Goal: Information Seeking & Learning: Learn about a topic

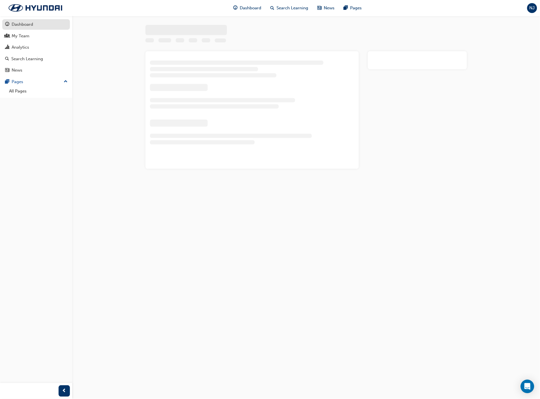
click at [33, 27] on div "Dashboard" at bounding box center [36, 24] width 62 height 7
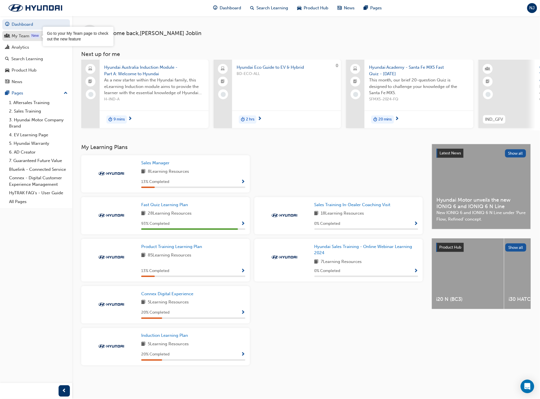
click at [28, 38] on div "My Team" at bounding box center [21, 36] width 18 height 7
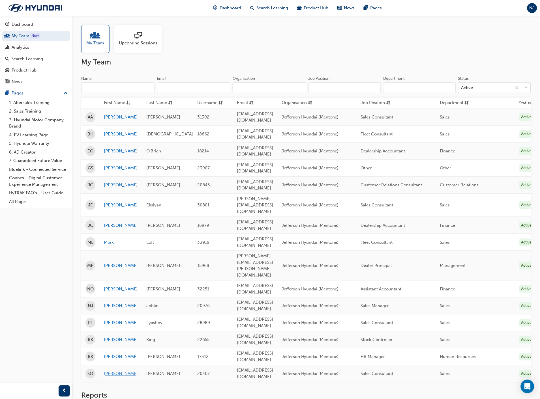
click at [114, 371] on link "Steve" at bounding box center [121, 374] width 34 height 7
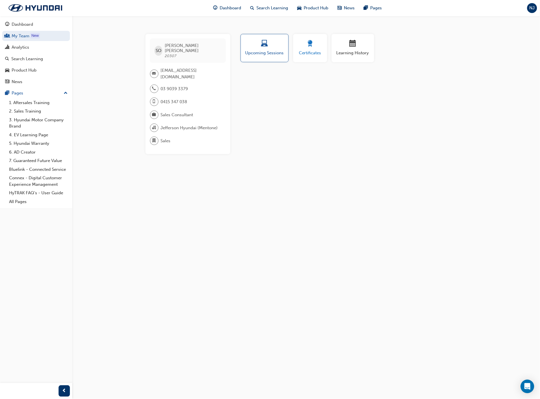
click at [307, 49] on div "Certificates" at bounding box center [309, 48] width 25 height 16
click at [366, 40] on div "button" at bounding box center [353, 44] width 34 height 9
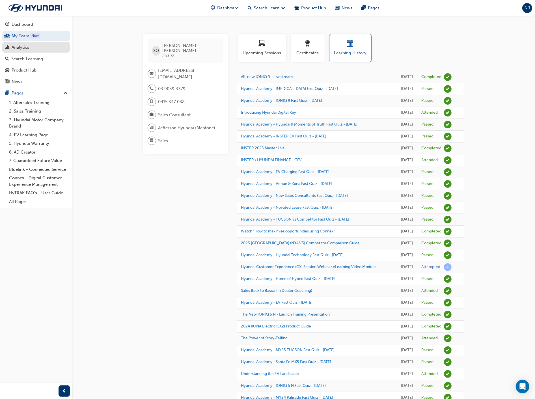
click at [33, 50] on div "Analytics" at bounding box center [36, 47] width 62 height 7
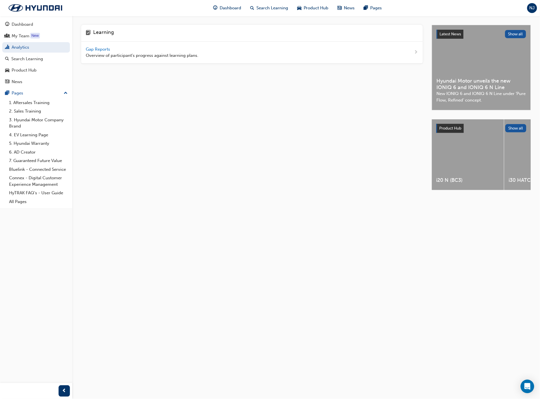
click at [105, 48] on span "Gap Reports" at bounding box center [98, 49] width 25 height 5
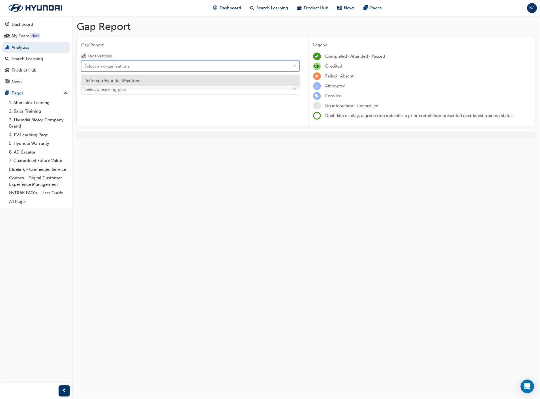
click at [100, 63] on div "Select an organisations" at bounding box center [185, 66] width 209 height 10
click at [85, 63] on input "Organisations option Jefferson Hyundai (Mentone) focused, 1 of 1. 1 result avai…" at bounding box center [84, 65] width 1 height 5
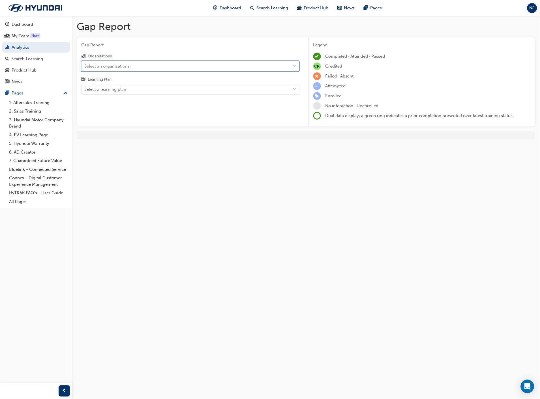
click at [100, 63] on div "Select an organisations" at bounding box center [185, 66] width 209 height 10
click at [85, 63] on input "Organisations 0 results available. Select is focused ,type to refine list, pres…" at bounding box center [84, 65] width 1 height 5
click at [100, 63] on div "Select an organisations" at bounding box center [185, 66] width 209 height 10
click at [85, 63] on input "Organisations 0 results available. Select is focused ,type to refine list, pres…" at bounding box center [84, 65] width 1 height 5
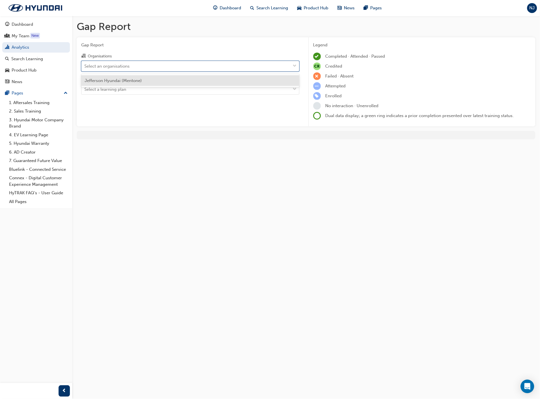
click at [103, 81] on span "Jefferson Hyundai (Mentone)" at bounding box center [113, 80] width 57 height 5
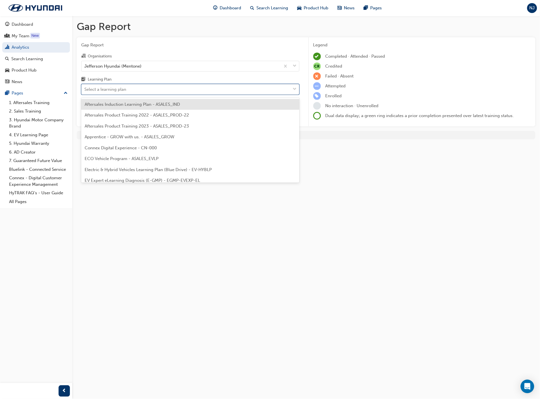
click at [103, 93] on div "Select a learning plan" at bounding box center [105, 89] width 42 height 7
click at [85, 92] on input "Learning Plan option Aftersales Induction Learning Plan - ASALES_IND focused, 1…" at bounding box center [84, 89] width 1 height 5
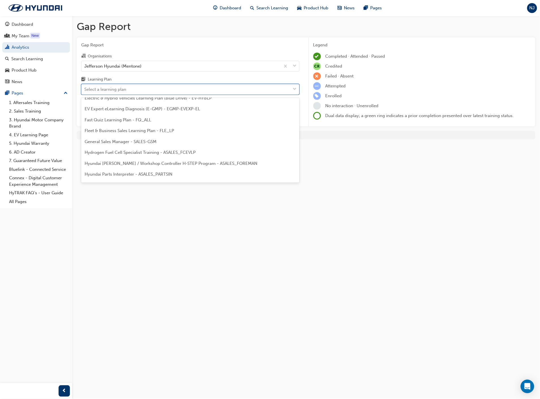
scroll to position [63, 0]
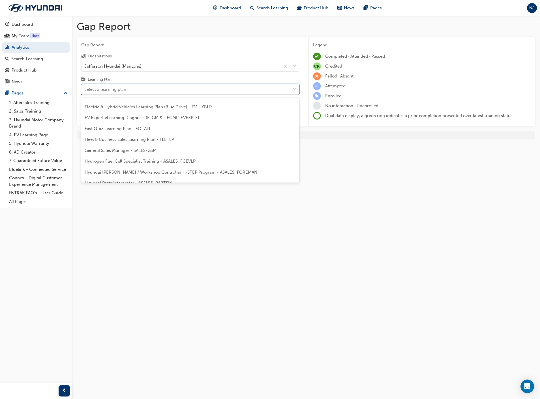
click at [125, 150] on span "General Sales Manager - SALES-GSM" at bounding box center [121, 150] width 72 height 5
click at [115, 88] on div "General Sales Manager - SALES-GSM" at bounding box center [120, 89] width 72 height 7
click at [85, 88] on input "Learning Plan option General Sales Manager - SALES-GSM, selected. option Genera…" at bounding box center [84, 89] width 1 height 5
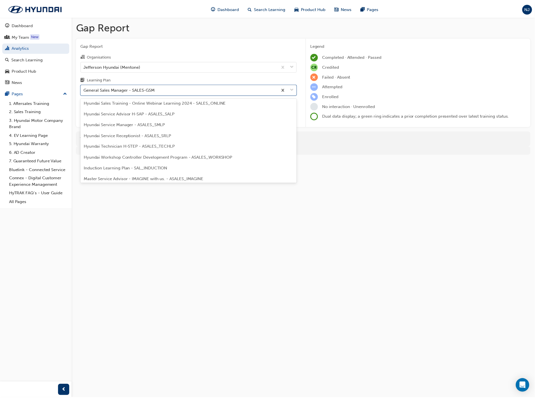
scroll to position [197, 0]
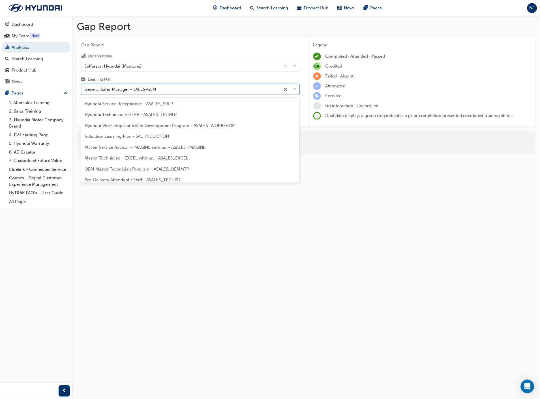
click at [145, 137] on span "Induction Learning Plan - SAL_INDUCTION" at bounding box center [127, 136] width 84 height 5
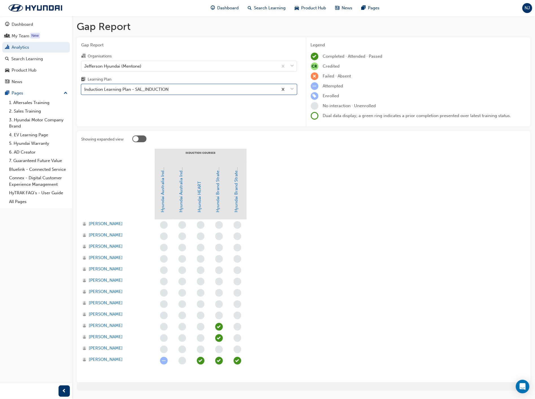
click at [135, 136] on div at bounding box center [136, 139] width 6 height 6
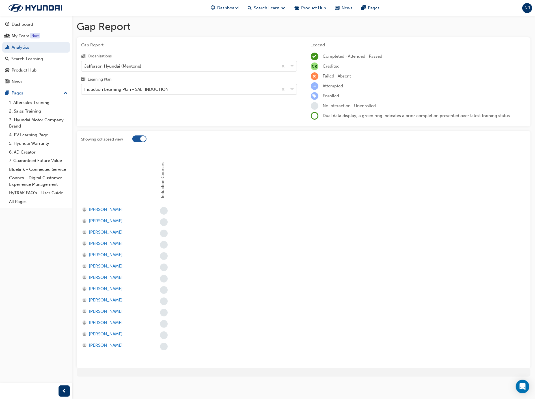
click at [139, 137] on div at bounding box center [139, 138] width 14 height 7
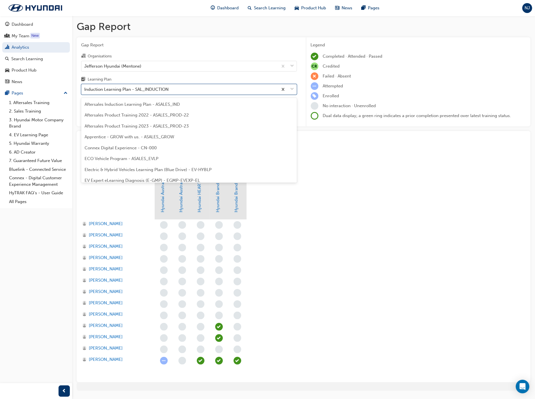
click at [128, 90] on div "Induction Learning Plan - SAL_INDUCTION" at bounding box center [126, 89] width 84 height 7
click at [85, 90] on input "Learning Plan option Induction Learning Plan - SAL_INDUCTION, selected. option …" at bounding box center [84, 89] width 1 height 5
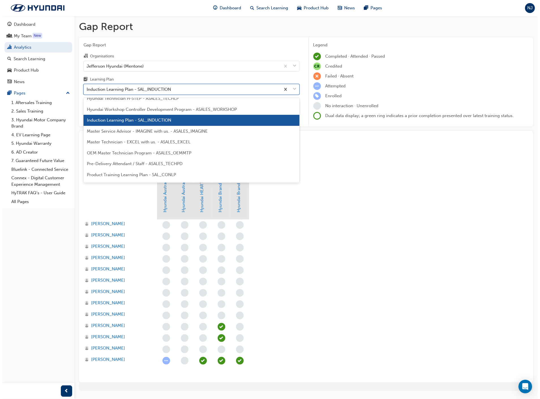
scroll to position [222, 0]
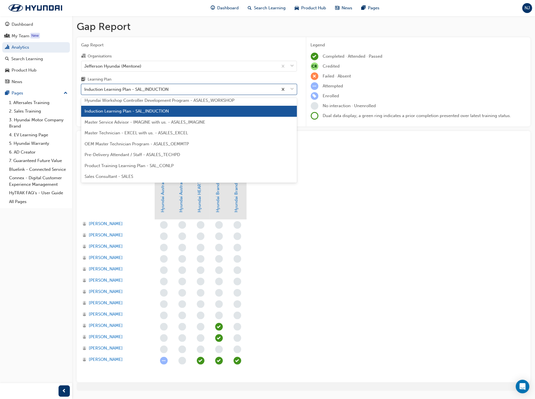
click at [122, 173] on div "Sales Consultant - SALES" at bounding box center [189, 176] width 216 height 11
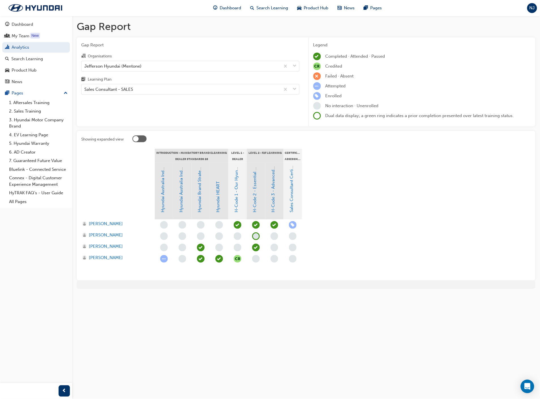
click at [199, 292] on div "Gap Report Gap Report Organisations Jefferson Hyundai (Mentone) Learning Plan S…" at bounding box center [305, 157] width 467 height 282
click at [131, 90] on div "Sales Consultant - SALES" at bounding box center [108, 89] width 49 height 7
click at [85, 90] on input "Learning Plan Sales Consultant - SALES" at bounding box center [84, 89] width 1 height 5
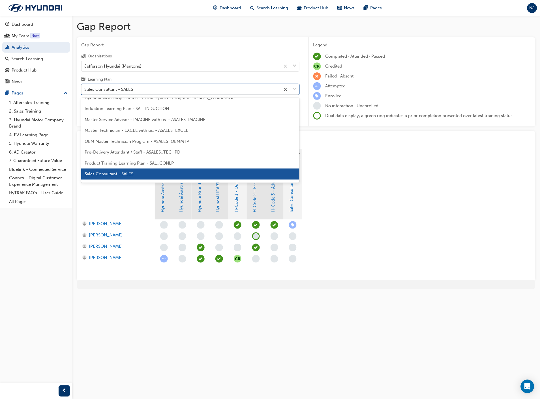
scroll to position [255, 0]
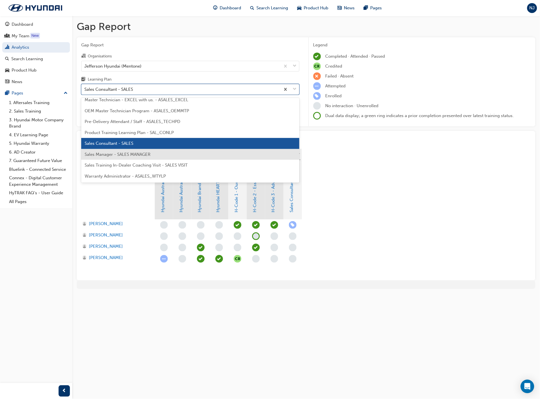
click at [128, 156] on span "Sales Manager - SALES MANAGER" at bounding box center [118, 154] width 66 height 5
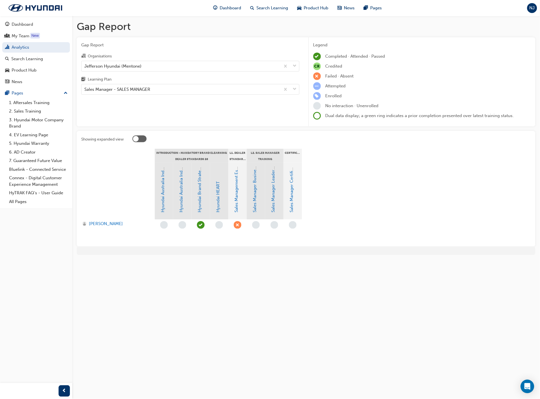
drag, startPoint x: 399, startPoint y: 312, endPoint x: 395, endPoint y: 312, distance: 3.4
click at [396, 312] on div "Gap Report Gap Report Organisations Jefferson Hyundai (Mentone) Learning Plan S…" at bounding box center [270, 199] width 540 height 399
click at [236, 194] on link "Sales Management Essentials - Level 1" at bounding box center [236, 175] width 5 height 75
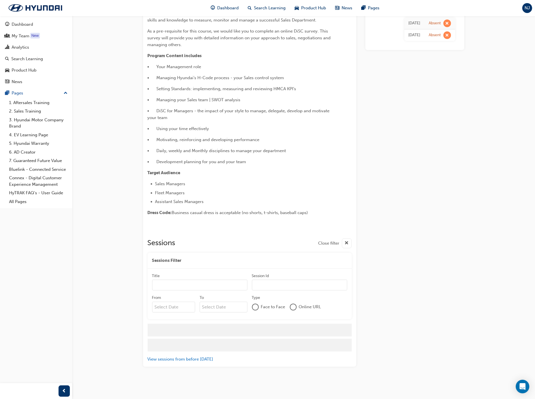
scroll to position [42, 0]
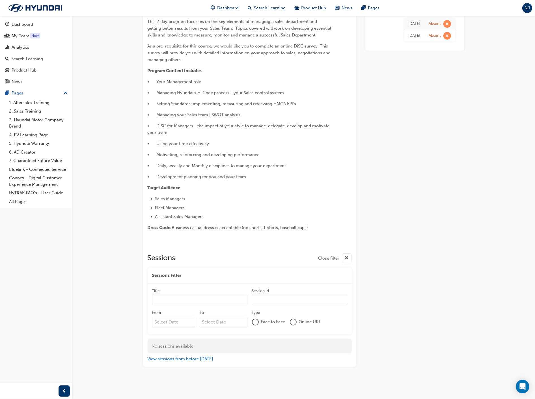
click at [292, 324] on div at bounding box center [293, 322] width 6 height 6
click at [255, 321] on div at bounding box center [256, 323] width 6 height 6
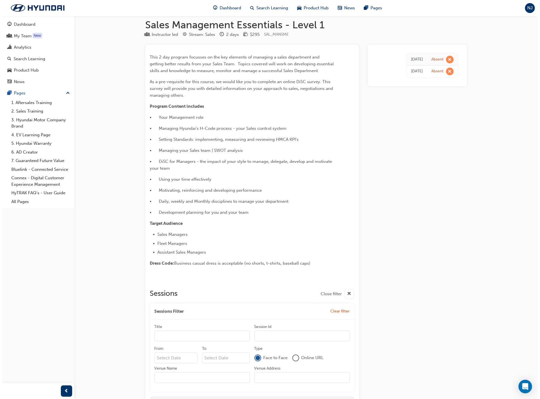
scroll to position [0, 0]
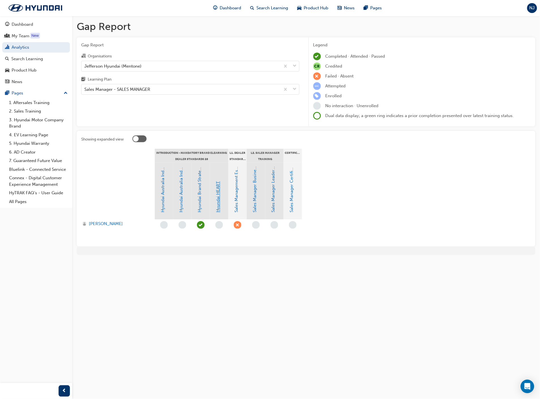
click at [218, 197] on link "Hyundai HEART" at bounding box center [217, 197] width 5 height 31
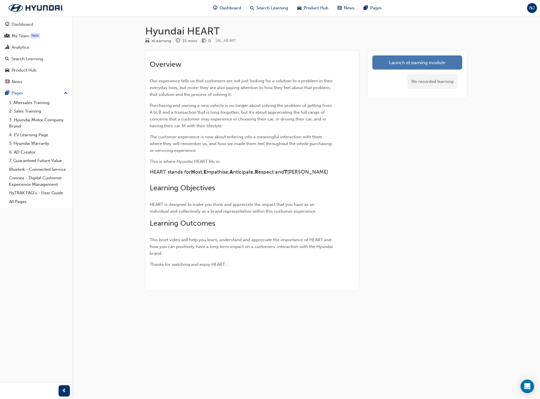
click at [390, 62] on link "Launch eLearning module" at bounding box center [417, 62] width 90 height 14
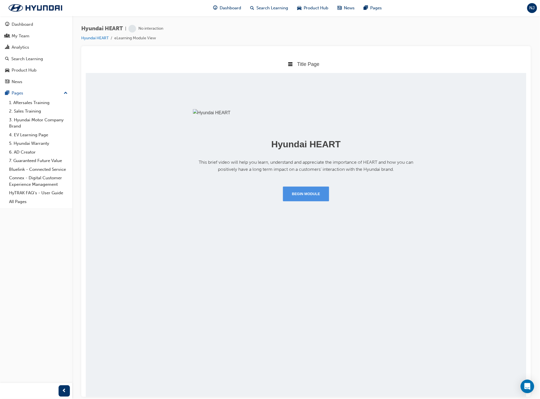
click at [314, 201] on button "Begin Module" at bounding box center [305, 193] width 46 height 15
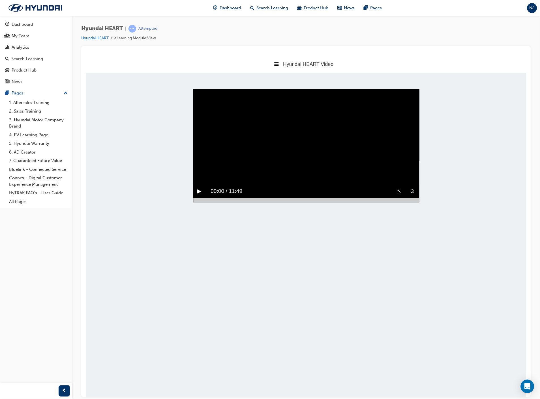
click at [199, 195] on button "▶︎" at bounding box center [199, 191] width 4 height 9
click at [269, 202] on div at bounding box center [306, 200] width 226 height 5
drag, startPoint x: 332, startPoint y: 217, endPoint x: 369, endPoint y: 216, distance: 36.8
click at [336, 216] on body "Hyundai HEART Video Title Page Hyundai HEART Video Hyundai Key Behaviour Manual…" at bounding box center [305, 226] width 440 height 342
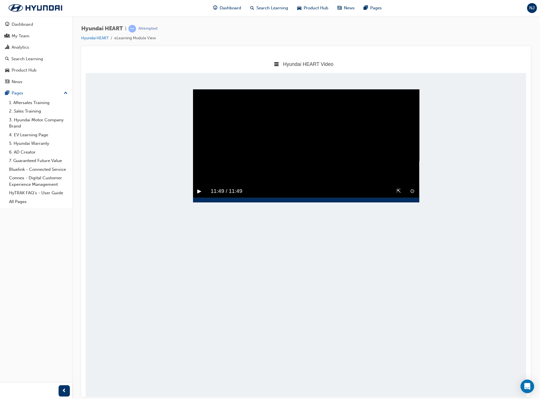
click at [464, 226] on body "Hyundai HEART Video Title Page Hyundai HEART Video Hyundai Key Behaviour Manual…" at bounding box center [305, 226] width 440 height 342
click at [320, 158] on video "Sorry, your browser does not support embedded videos. Download Instead" at bounding box center [306, 145] width 226 height 113
click at [196, 198] on div "▶︎" at bounding box center [199, 190] width 13 height 13
click at [392, 202] on div at bounding box center [306, 200] width 226 height 5
click at [200, 195] on button "▶︎" at bounding box center [199, 191] width 4 height 9
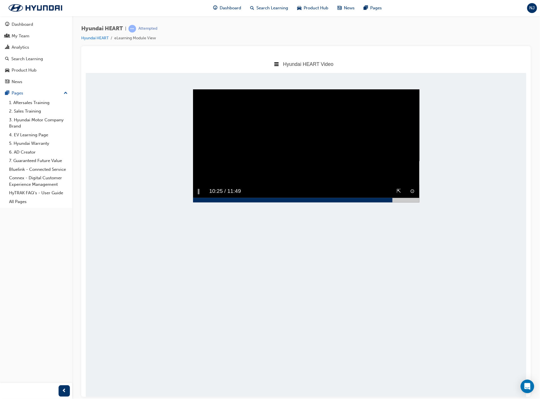
click at [207, 202] on div at bounding box center [292, 200] width 199 height 5
click at [198, 195] on button "▶︎" at bounding box center [199, 191] width 4 height 9
click at [200, 198] on div "‖" at bounding box center [199, 190] width 12 height 13
click at [200, 195] on button "▶︎" at bounding box center [199, 191] width 4 height 9
click at [194, 202] on div at bounding box center [306, 200] width 226 height 5
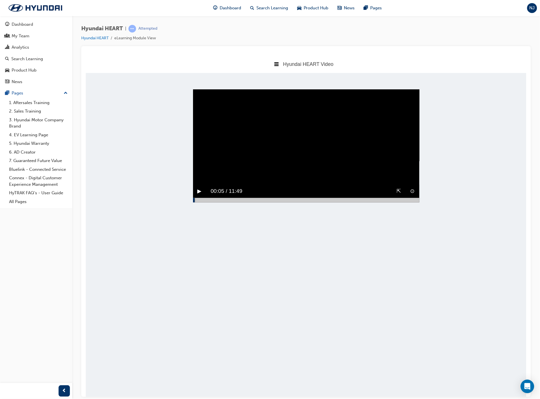
click at [199, 195] on button "▶︎" at bounding box center [199, 191] width 4 height 9
click at [335, 202] on div at bounding box center [306, 200] width 226 height 5
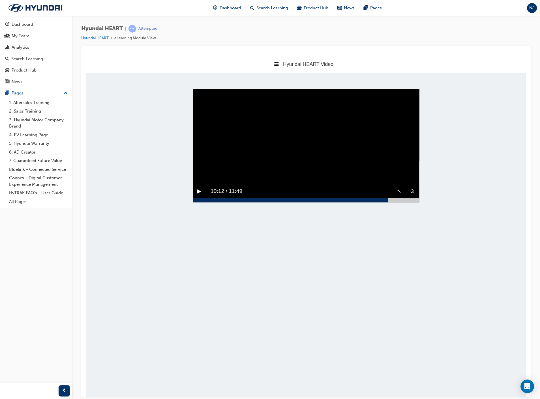
click at [388, 202] on div at bounding box center [306, 200] width 226 height 5
click at [405, 202] on div at bounding box center [306, 200] width 226 height 5
click at [411, 202] on div at bounding box center [306, 200] width 226 height 5
click at [199, 195] on button "▶︎" at bounding box center [199, 191] width 4 height 9
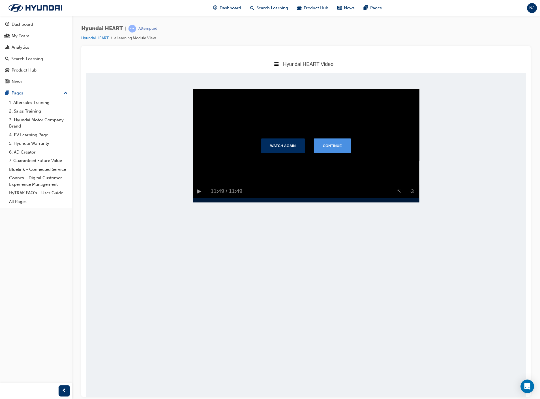
click at [338, 153] on button "Continue" at bounding box center [331, 145] width 37 height 15
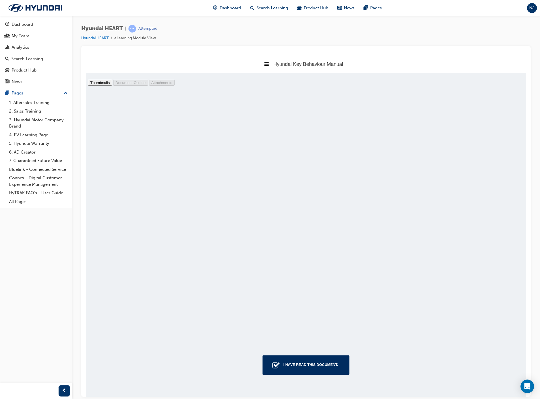
scroll to position [13335, 0]
type input "34"
drag, startPoint x: 522, startPoint y: 137, endPoint x: 470, endPoint y: 374, distance: 242.1
click at [284, 361] on div "I have read this document." at bounding box center [310, 365] width 59 height 10
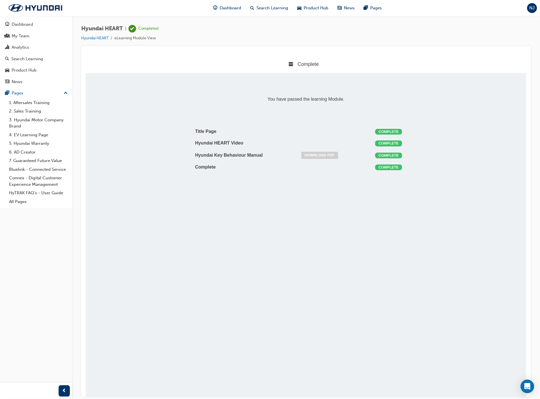
click at [322, 155] on link "Download PDF" at bounding box center [319, 155] width 37 height 7
click at [25, 60] on div "Search Learning" at bounding box center [27, 59] width 32 height 7
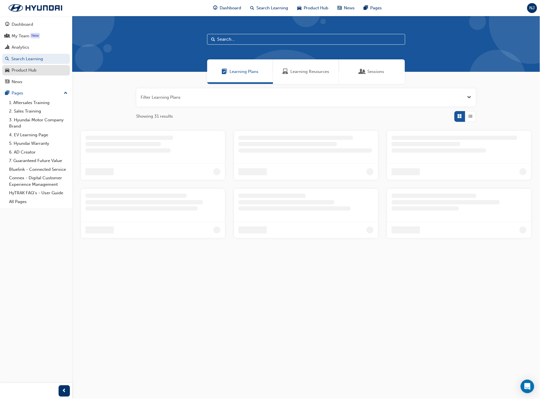
click at [19, 71] on div "Product Hub" at bounding box center [24, 70] width 25 height 7
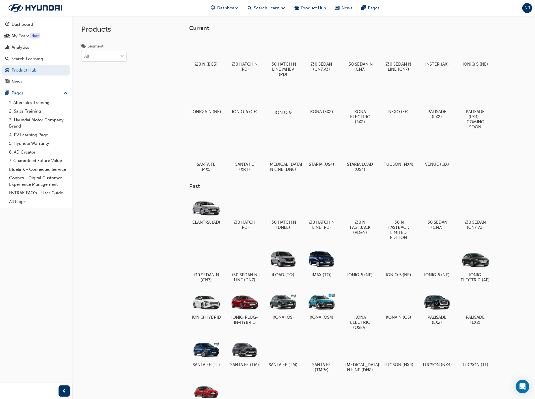
click at [282, 95] on div at bounding box center [283, 96] width 31 height 23
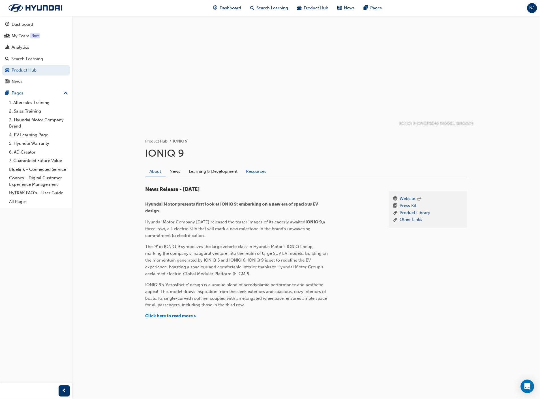
click at [261, 169] on link "Resources" at bounding box center [256, 171] width 29 height 11
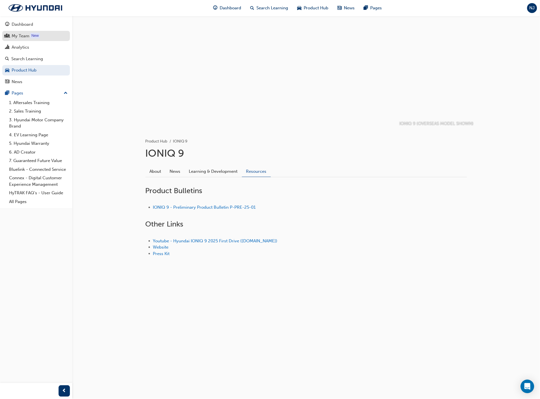
click at [16, 35] on div "My Team" at bounding box center [21, 36] width 18 height 7
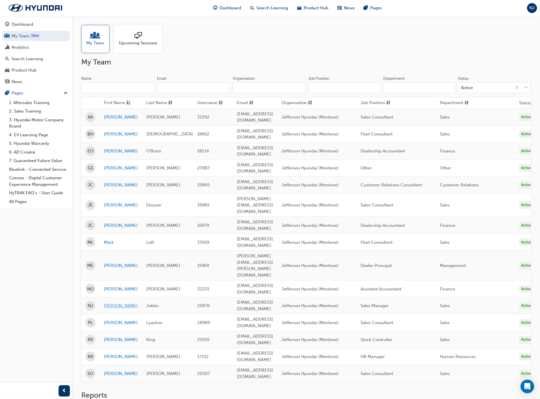
click at [108, 303] on link "Nick" at bounding box center [121, 306] width 34 height 7
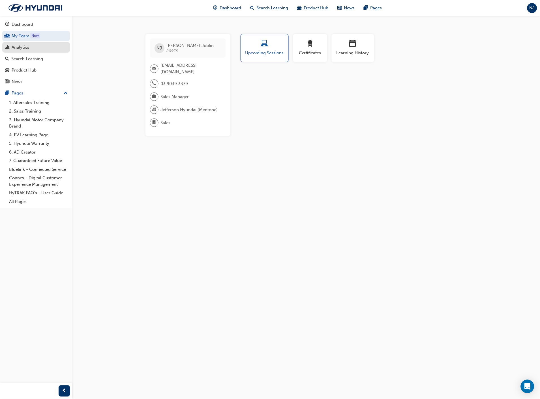
click at [21, 47] on div "Analytics" at bounding box center [21, 47] width 18 height 7
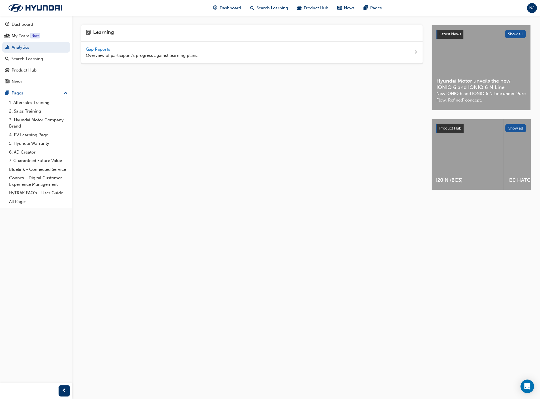
click at [99, 50] on span "Gap Reports" at bounding box center [98, 49] width 25 height 5
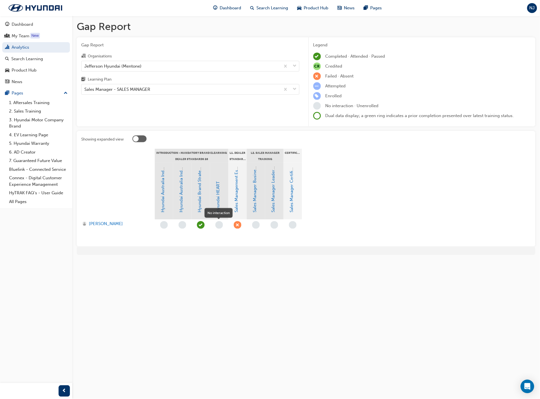
click at [221, 225] on span "learningRecordVerb_NONE-icon" at bounding box center [219, 225] width 8 height 8
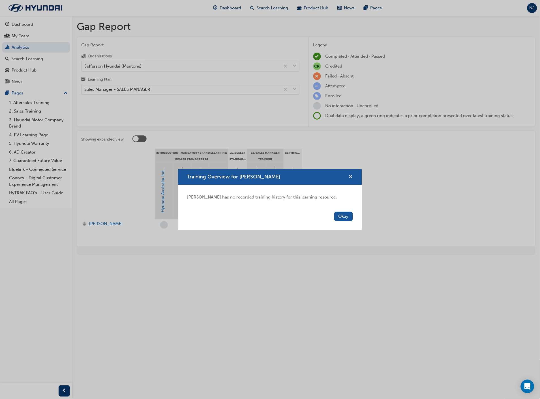
click at [351, 177] on span "cross-icon" at bounding box center [350, 177] width 4 height 5
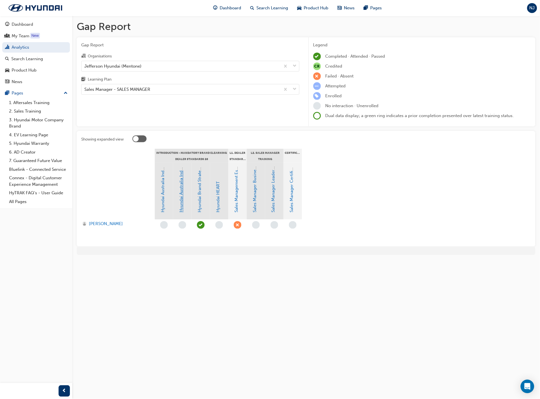
click at [181, 187] on link "Hyundai Australia Induction Module - Part B: Our Vehicles & Technology" at bounding box center [181, 141] width 5 height 141
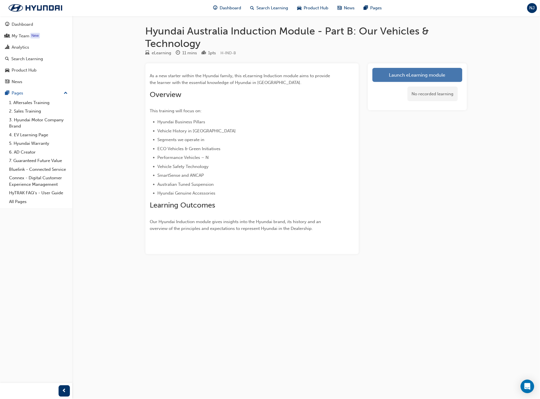
click at [400, 72] on link "Launch eLearning module" at bounding box center [417, 75] width 90 height 14
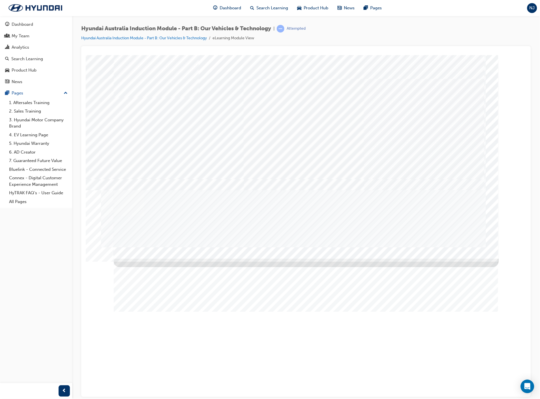
click at [465, 258] on div "Image" at bounding box center [305, 386] width 384 height 257
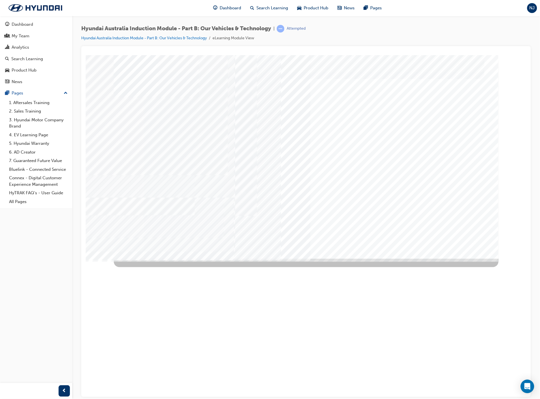
drag, startPoint x: 377, startPoint y: 85, endPoint x: 421, endPoint y: 88, distance: 44.2
drag, startPoint x: 421, startPoint y: 88, endPoint x: 419, endPoint y: 101, distance: 12.9
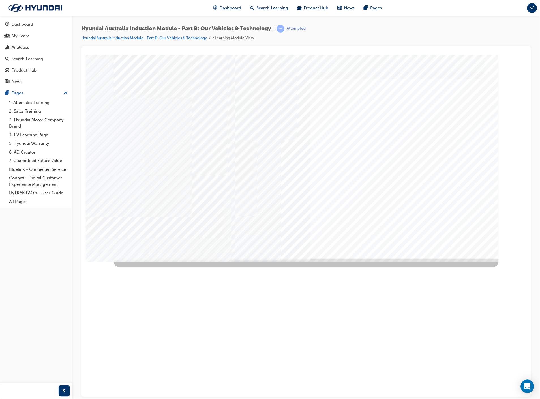
drag, startPoint x: 433, startPoint y: 132, endPoint x: 414, endPoint y: 74, distance: 60.9
drag, startPoint x: 399, startPoint y: 74, endPoint x: 394, endPoint y: 81, distance: 8.5
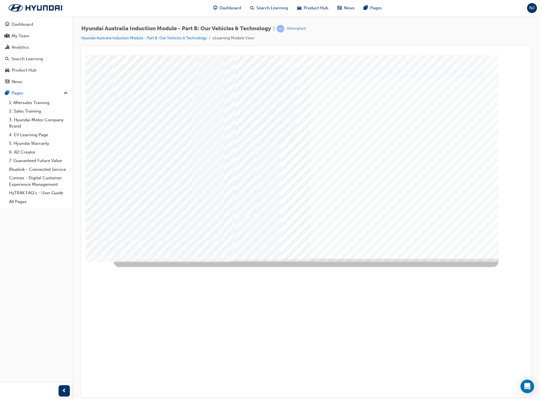
click at [371, 121] on div "Hyundai Categories" at bounding box center [305, 157] width 385 height 204
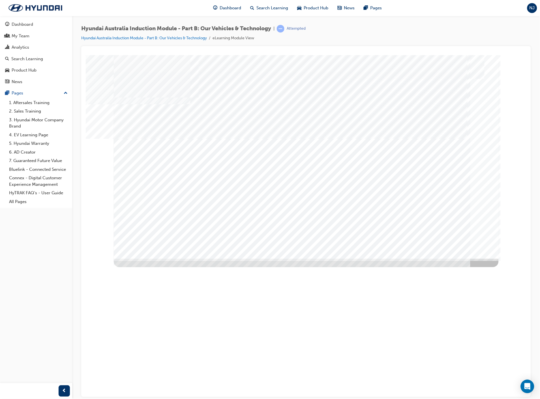
click at [410, 258] on div "Image" at bounding box center [305, 363] width 384 height 210
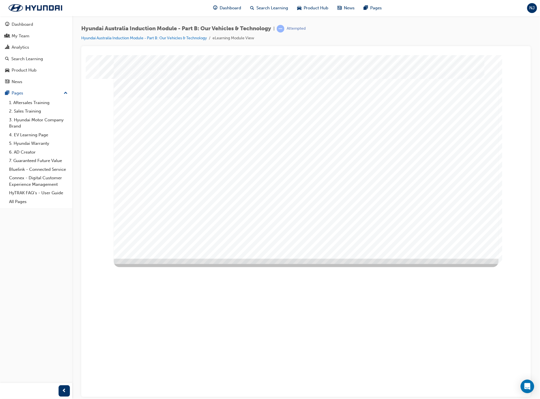
click at [317, 258] on div "Image" at bounding box center [215, 360] width 204 height 204
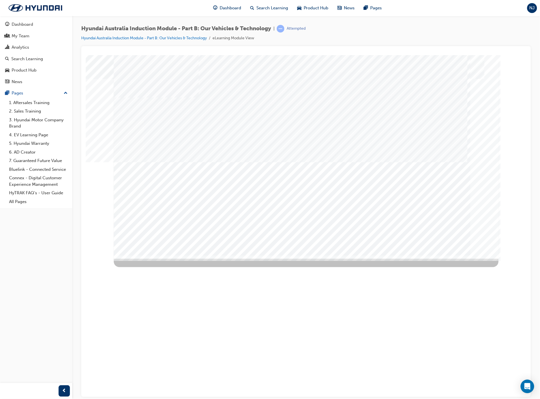
click at [423, 258] on div "Image" at bounding box center [306, 360] width 387 height 204
click at [322, 258] on div "Image" at bounding box center [306, 360] width 387 height 204
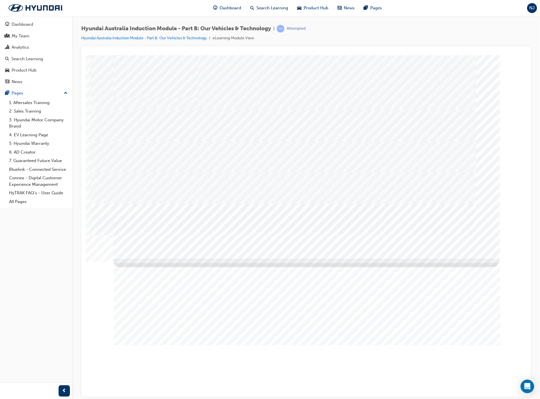
drag, startPoint x: 209, startPoint y: 97, endPoint x: 206, endPoint y: 94, distance: 3.8
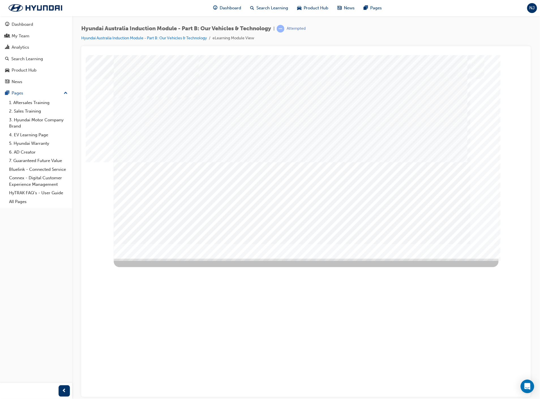
drag, startPoint x: 160, startPoint y: 211, endPoint x: 187, endPoint y: 199, distance: 30.1
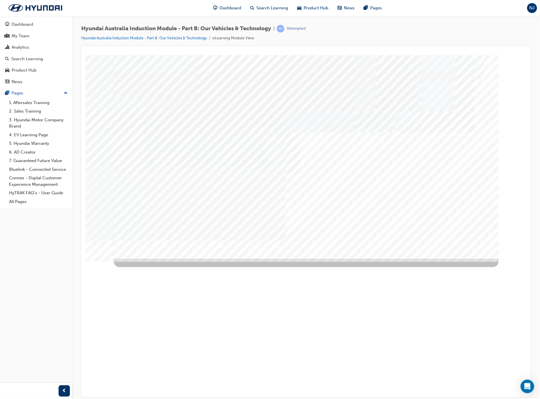
drag, startPoint x: 205, startPoint y: 211, endPoint x: 218, endPoint y: 197, distance: 19.4
drag, startPoint x: 252, startPoint y: 212, endPoint x: 275, endPoint y: 192, distance: 29.5
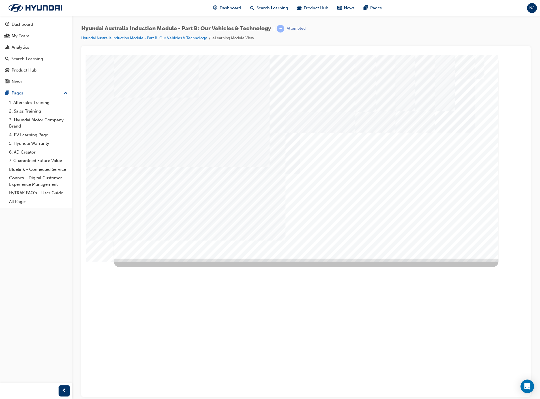
click at [237, 258] on div "ANCAP The Australasian New Car Assessment Program, or ANCAP, is Australasia’s i…" at bounding box center [195, 335] width 165 height 154
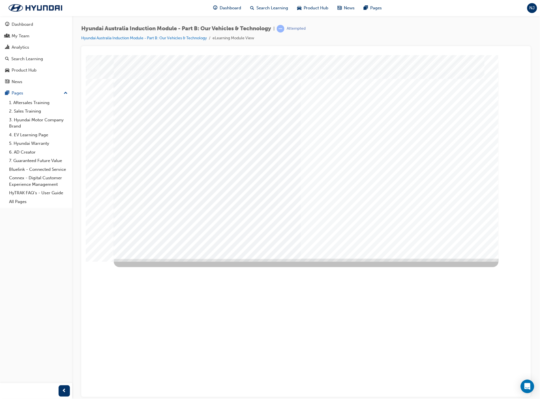
drag, startPoint x: 484, startPoint y: 238, endPoint x: 479, endPoint y: 238, distance: 4.6
click at [483, 238] on div "ANCAP" at bounding box center [305, 157] width 385 height 204
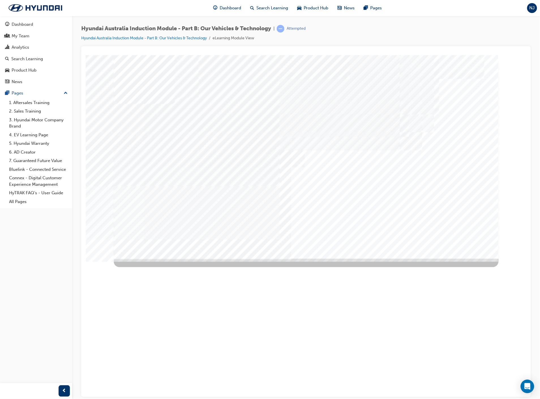
drag, startPoint x: 195, startPoint y: 217, endPoint x: 200, endPoint y: 216, distance: 4.8
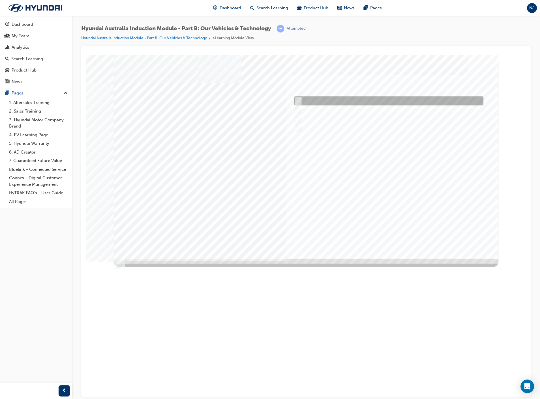
click at [323, 101] on div at bounding box center [386, 100] width 189 height 9
checkbox input "true"
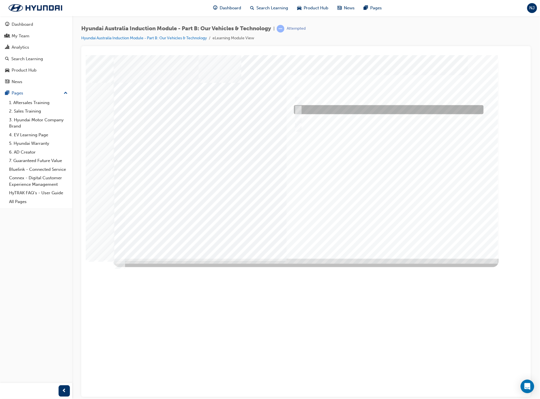
click at [331, 109] on div at bounding box center [386, 109] width 189 height 9
checkbox input "true"
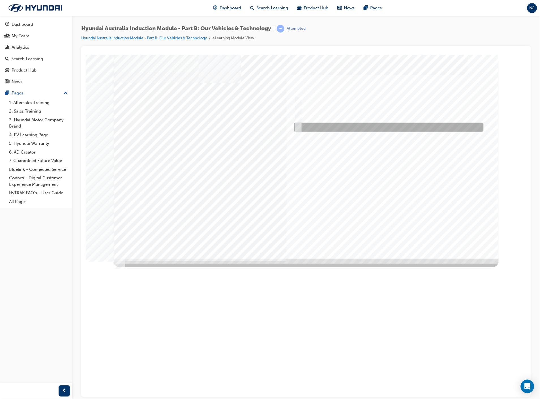
click at [325, 130] on div at bounding box center [386, 127] width 189 height 9
checkbox input "true"
click at [389, 237] on div at bounding box center [305, 157] width 385 height 204
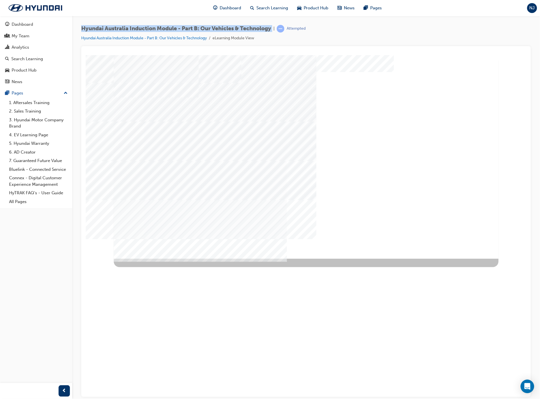
drag, startPoint x: 81, startPoint y: 30, endPoint x: 276, endPoint y: 28, distance: 194.8
click at [276, 28] on div "Hyundai Australia Induction Module - Part B: Our Vehicles & Technology | Attemp…" at bounding box center [193, 29] width 224 height 8
click at [189, 57] on div "Quiz_Q_2" at bounding box center [306, 57] width 436 height 0
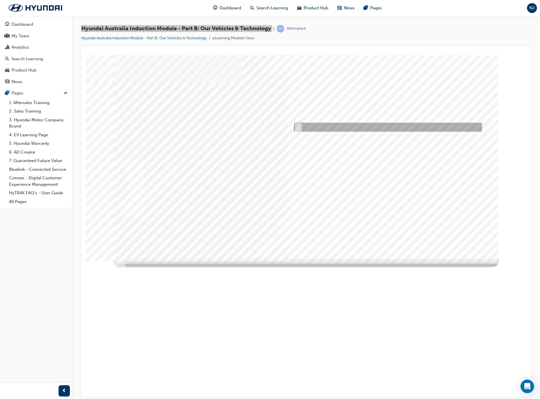
click at [314, 125] on div at bounding box center [386, 127] width 188 height 9
radio input "true"
click at [421, 194] on div at bounding box center [305, 157] width 385 height 204
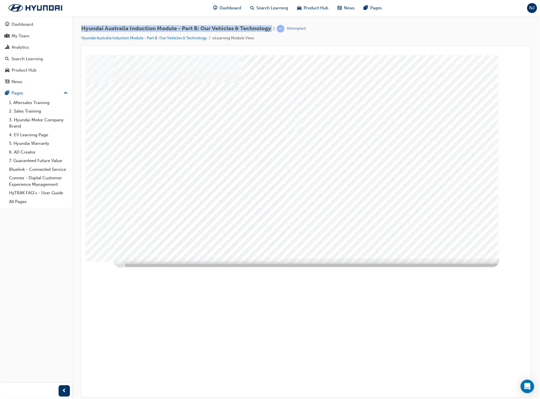
copy span "Hyundai Australia Induction Module - Part B: Our Vehicles & Technology"
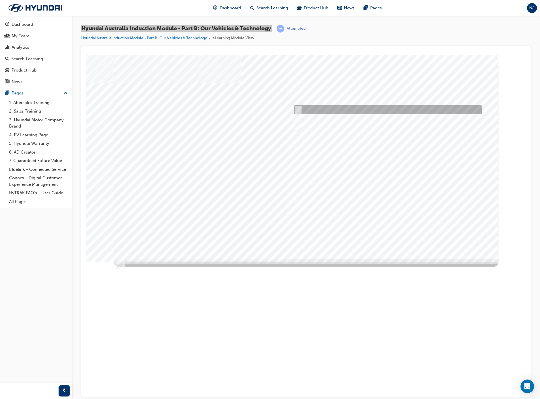
click at [309, 107] on div at bounding box center [386, 109] width 188 height 9
checkbox input "true"
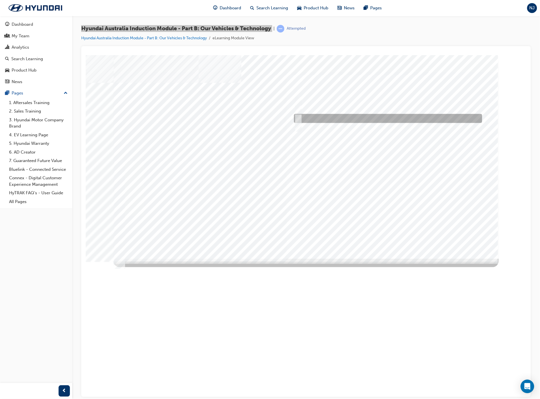
click at [312, 116] on div at bounding box center [386, 118] width 188 height 9
checkbox input "true"
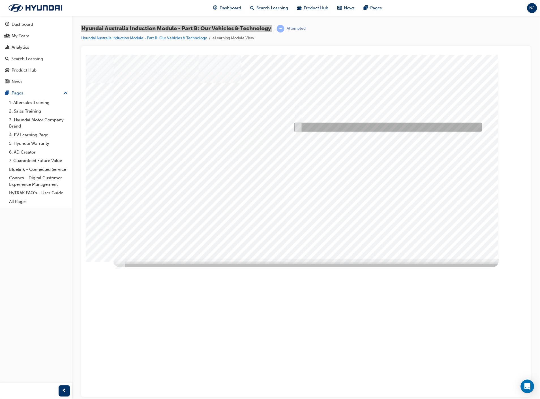
click at [312, 126] on div at bounding box center [386, 127] width 188 height 9
checkbox input "true"
click at [385, 173] on div at bounding box center [305, 157] width 385 height 204
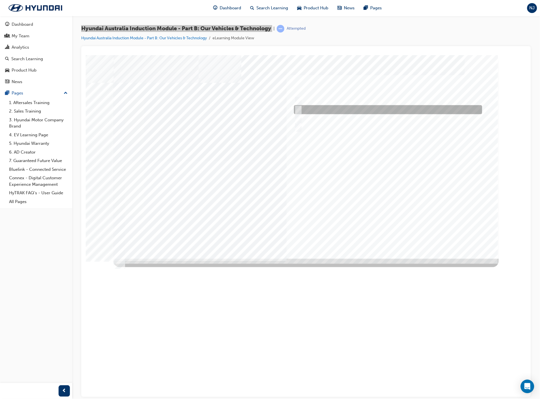
click at [309, 108] on div at bounding box center [386, 109] width 188 height 9
checkbox input "true"
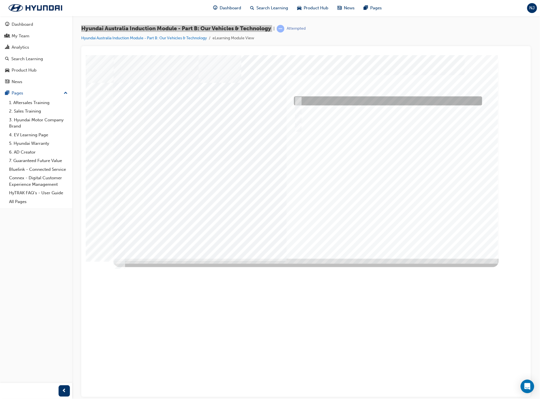
click at [314, 102] on div at bounding box center [386, 100] width 188 height 9
checkbox input "true"
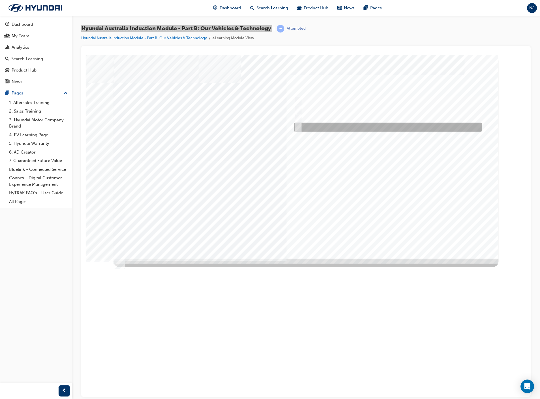
click at [318, 128] on div at bounding box center [386, 127] width 188 height 9
checkbox input "true"
click at [372, 198] on div at bounding box center [305, 157] width 385 height 204
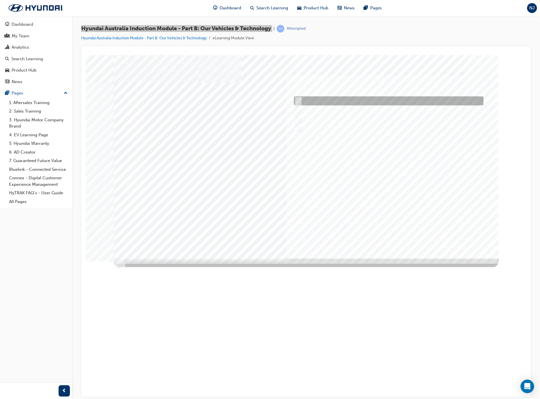
click at [327, 103] on div at bounding box center [386, 100] width 189 height 9
checkbox input "true"
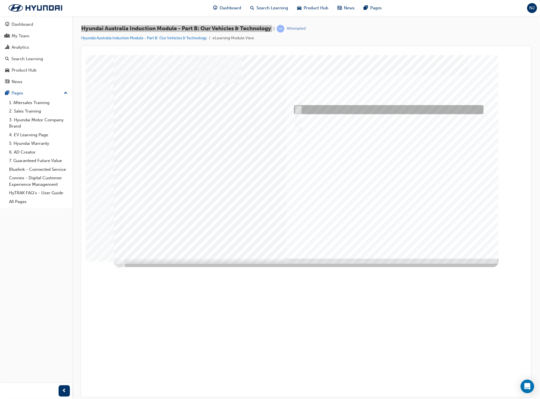
click at [326, 112] on div at bounding box center [386, 109] width 189 height 9
checkbox input "true"
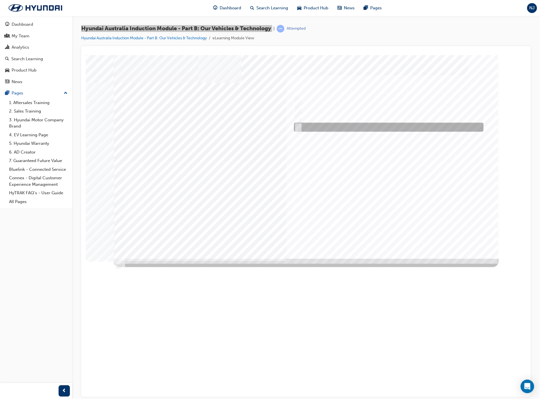
drag, startPoint x: 327, startPoint y: 126, endPoint x: 329, endPoint y: 129, distance: 3.4
click at [327, 126] on div at bounding box center [386, 127] width 189 height 9
checkbox input "true"
click at [393, 237] on div at bounding box center [305, 157] width 385 height 204
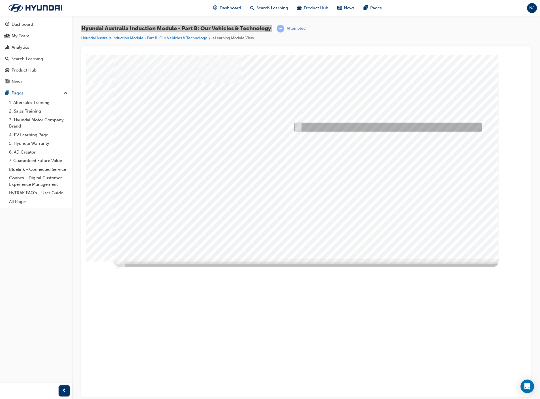
click at [310, 125] on div at bounding box center [386, 127] width 188 height 9
radio input "true"
click at [447, 185] on div at bounding box center [305, 157] width 385 height 204
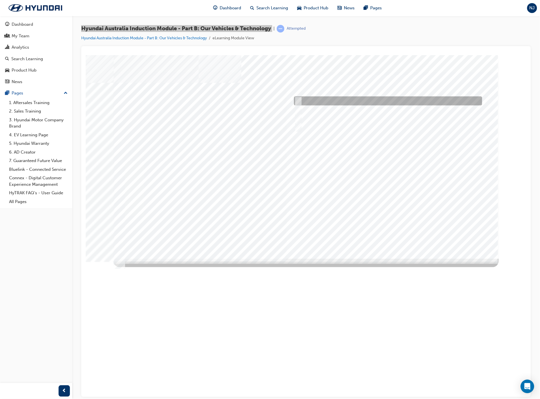
click at [319, 100] on div at bounding box center [386, 100] width 188 height 9
checkbox input "true"
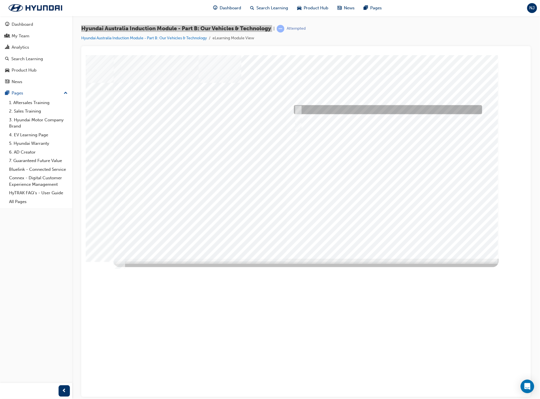
click at [318, 109] on div at bounding box center [386, 109] width 188 height 9
checkbox input "true"
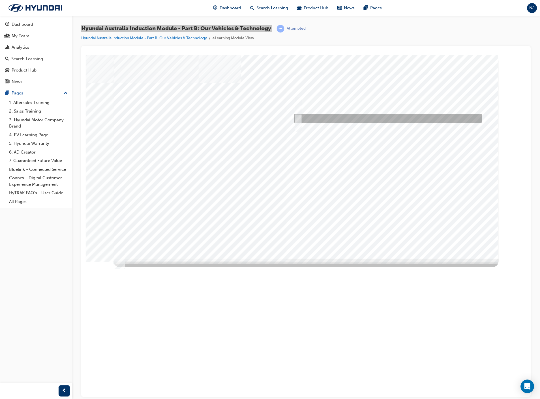
click at [320, 119] on div at bounding box center [386, 118] width 188 height 9
checkbox input "true"
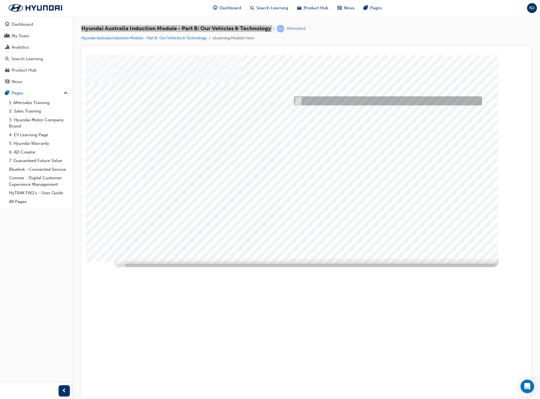
click at [321, 102] on div at bounding box center [386, 100] width 188 height 9
click at [322, 101] on div at bounding box center [386, 100] width 188 height 9
checkbox input "true"
click at [364, 168] on div at bounding box center [305, 157] width 385 height 204
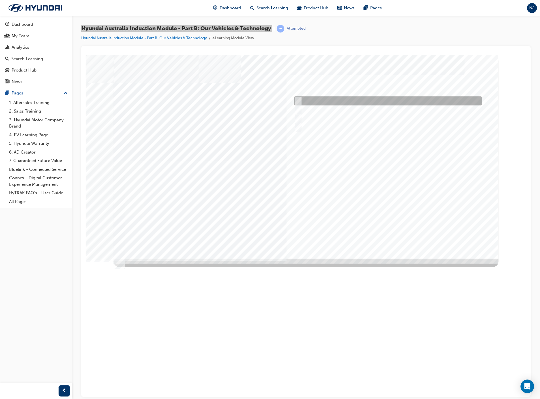
click at [313, 99] on div at bounding box center [386, 100] width 188 height 9
checkbox input "true"
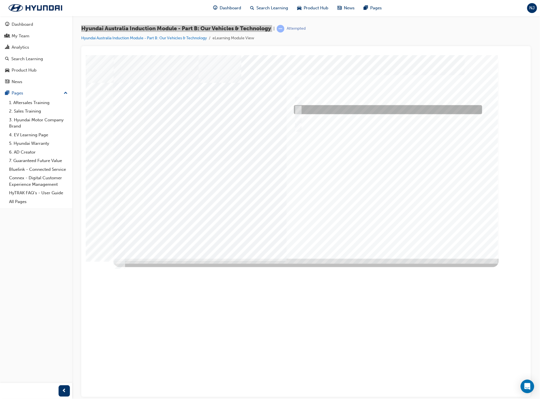
click at [314, 109] on div at bounding box center [386, 109] width 188 height 9
checkbox input "true"
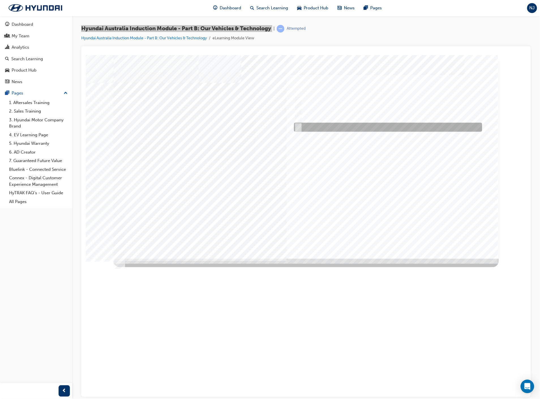
click at [317, 123] on div at bounding box center [386, 127] width 188 height 9
click at [318, 126] on div at bounding box center [386, 127] width 188 height 9
checkbox input "false"
click at [380, 230] on div "Quiz_Q_5" at bounding box center [305, 157] width 385 height 204
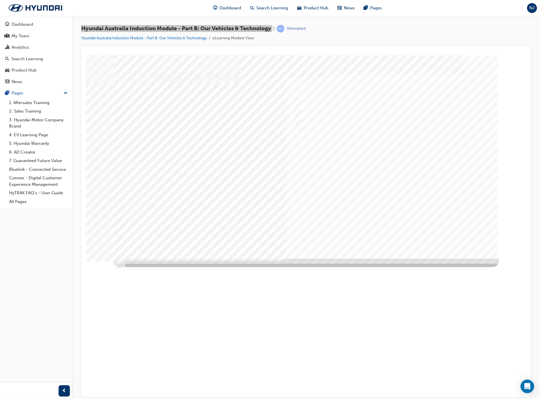
click at [372, 172] on div at bounding box center [305, 157] width 385 height 204
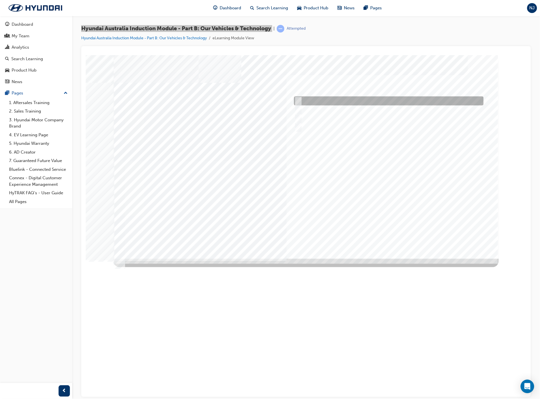
click at [331, 100] on div at bounding box center [386, 100] width 189 height 9
checkbox input "true"
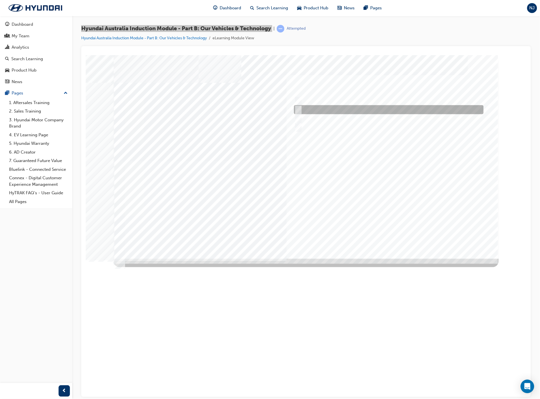
click at [325, 109] on div at bounding box center [386, 109] width 189 height 9
checkbox input "true"
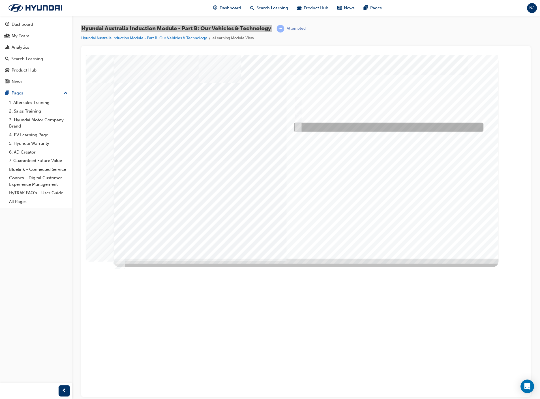
click at [328, 127] on div at bounding box center [386, 127] width 189 height 9
checkbox input "true"
click at [386, 232] on div at bounding box center [305, 157] width 385 height 204
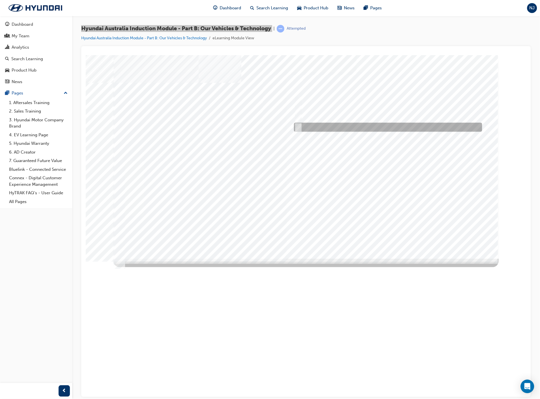
click at [310, 129] on div at bounding box center [386, 127] width 188 height 9
radio input "true"
click at [413, 185] on div at bounding box center [305, 157] width 385 height 204
click at [334, 127] on div at bounding box center [386, 127] width 188 height 9
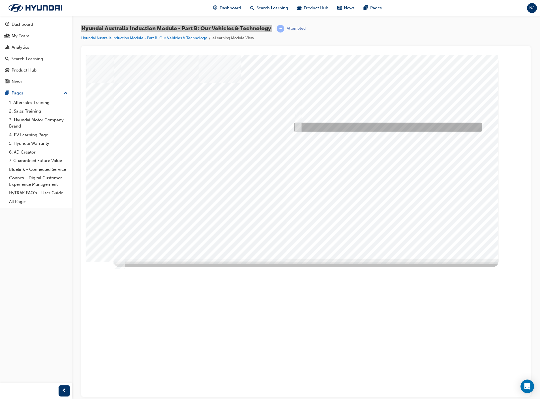
checkbox input "true"
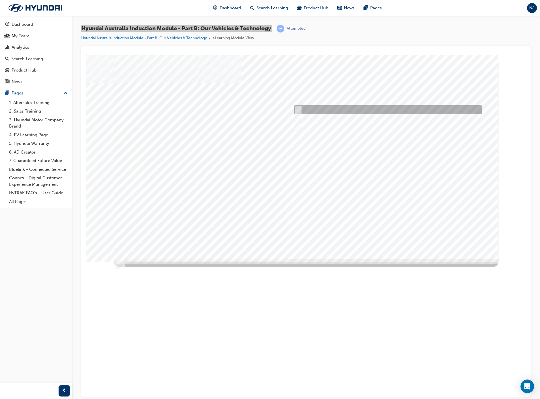
click at [332, 112] on div at bounding box center [386, 109] width 188 height 9
checkbox input "true"
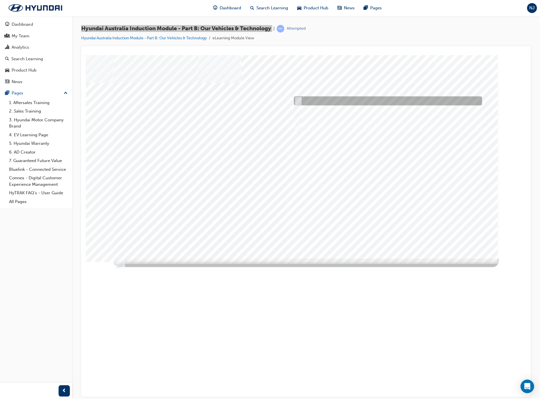
click at [335, 101] on div at bounding box center [386, 100] width 188 height 9
checkbox input "true"
click at [379, 113] on div at bounding box center [305, 157] width 385 height 204
click at [313, 102] on div at bounding box center [386, 100] width 188 height 9
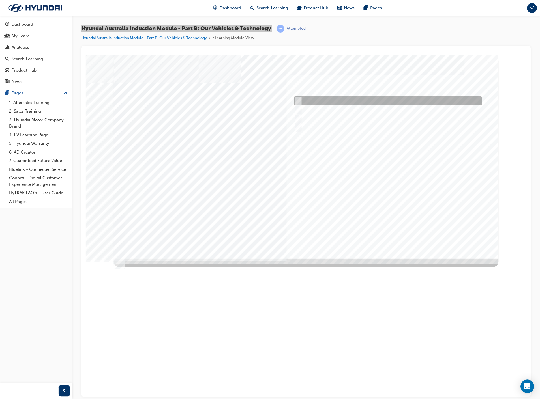
checkbox input "true"
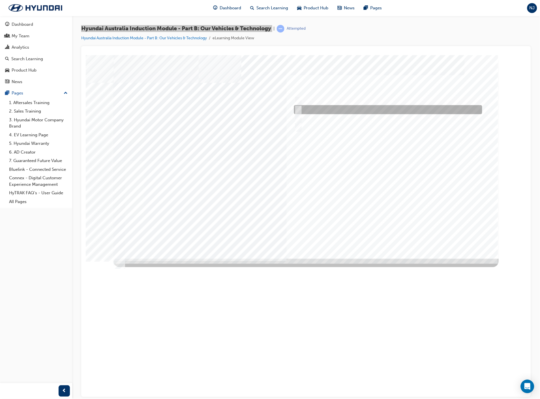
click at [314, 111] on div at bounding box center [386, 109] width 188 height 9
checkbox input "true"
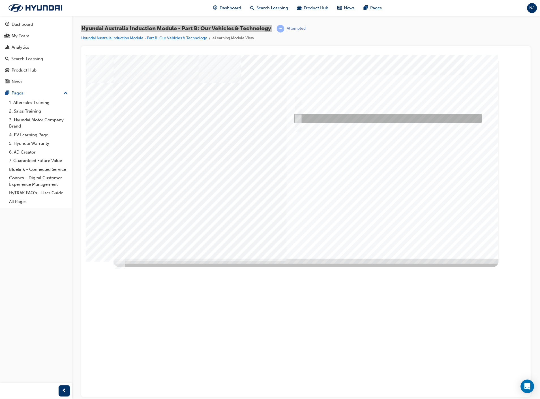
click at [318, 120] on div at bounding box center [386, 118] width 188 height 9
checkbox input "true"
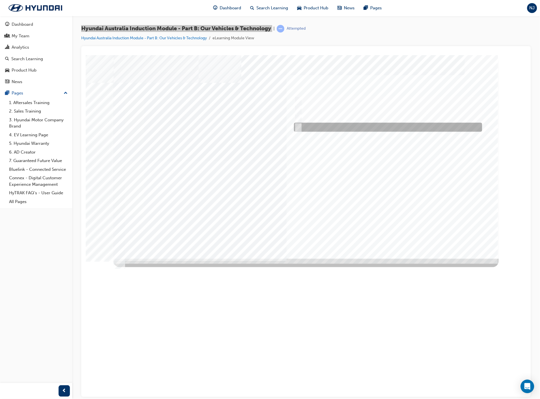
click at [320, 129] on div at bounding box center [386, 127] width 188 height 9
checkbox input "true"
click at [384, 161] on div at bounding box center [305, 157] width 385 height 204
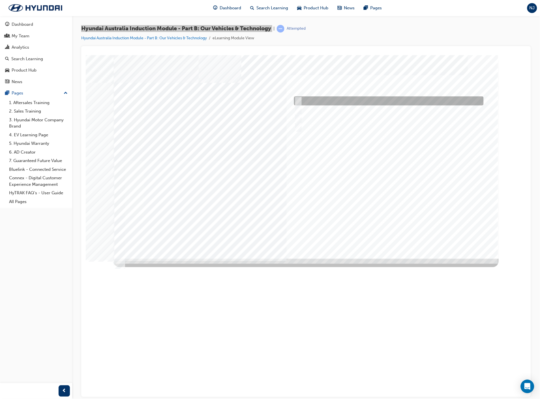
click at [323, 96] on div at bounding box center [386, 100] width 189 height 9
checkbox input "true"
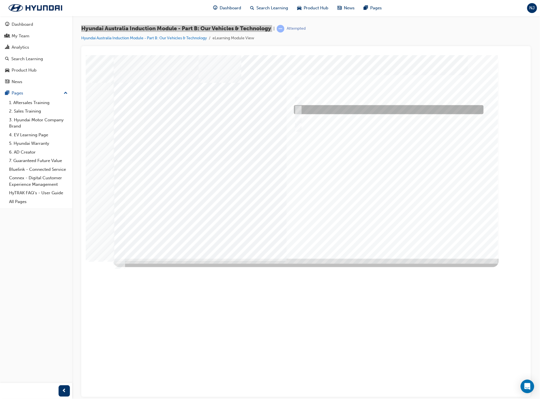
click at [320, 107] on div at bounding box center [386, 109] width 189 height 9
checkbox input "true"
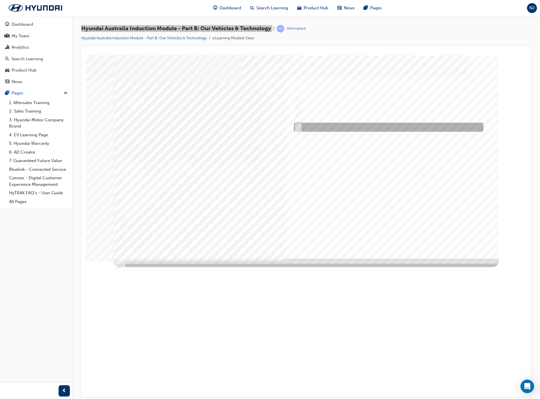
click at [321, 127] on div at bounding box center [386, 127] width 189 height 9
checkbox input "true"
click at [391, 189] on div at bounding box center [305, 157] width 385 height 204
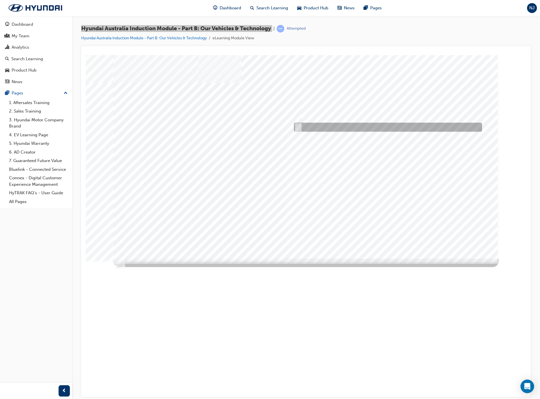
click at [321, 124] on div at bounding box center [386, 127] width 188 height 9
radio input "true"
click at [356, 155] on div at bounding box center [305, 157] width 385 height 204
click at [338, 128] on div at bounding box center [386, 127] width 188 height 9
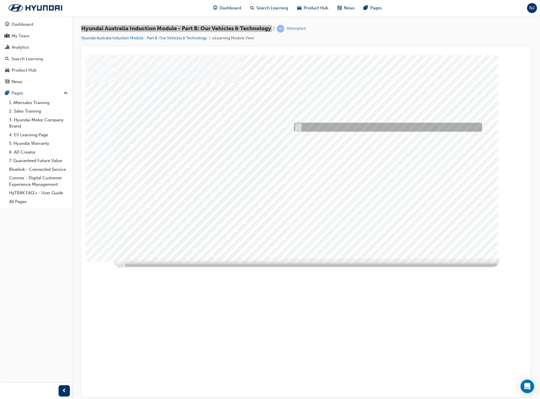
checkbox input "true"
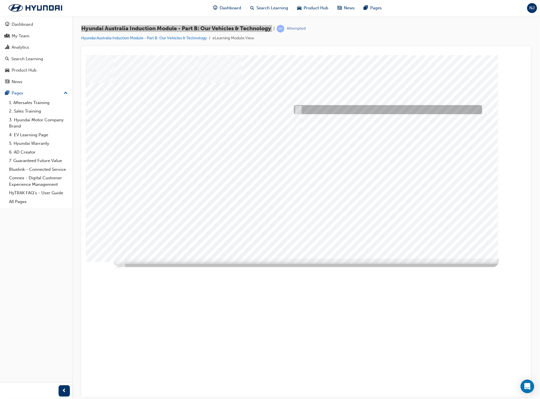
click at [335, 109] on div at bounding box center [386, 109] width 188 height 9
checkbox input "true"
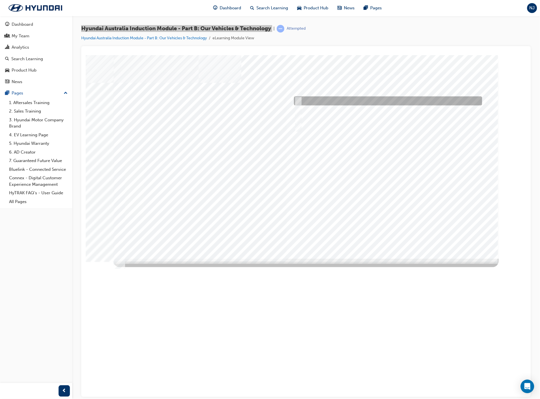
click at [335, 98] on div at bounding box center [386, 100] width 188 height 9
checkbox input "true"
click at [378, 163] on div at bounding box center [305, 157] width 385 height 204
click at [321, 102] on div at bounding box center [386, 100] width 188 height 9
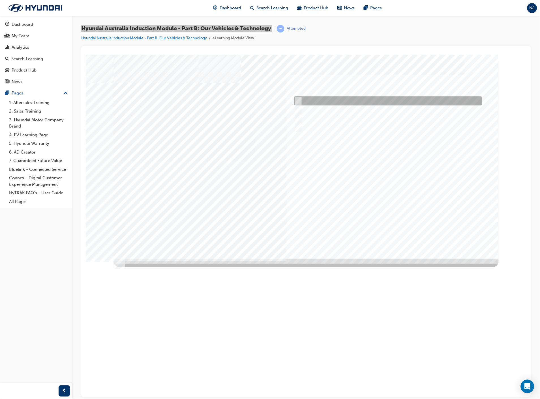
checkbox input "true"
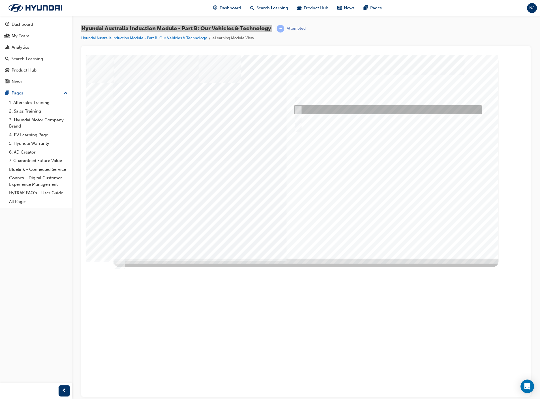
click at [320, 109] on div at bounding box center [386, 109] width 188 height 9
checkbox input "true"
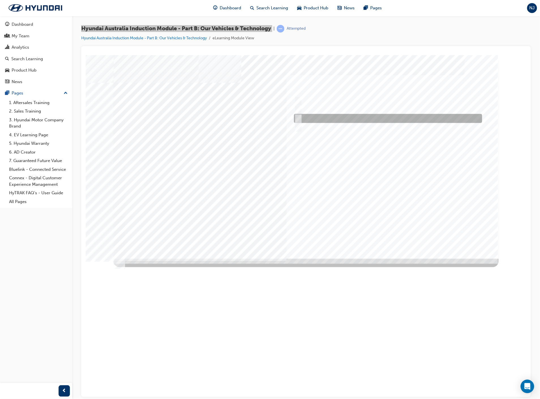
click at [321, 120] on div at bounding box center [386, 118] width 188 height 9
checkbox input "true"
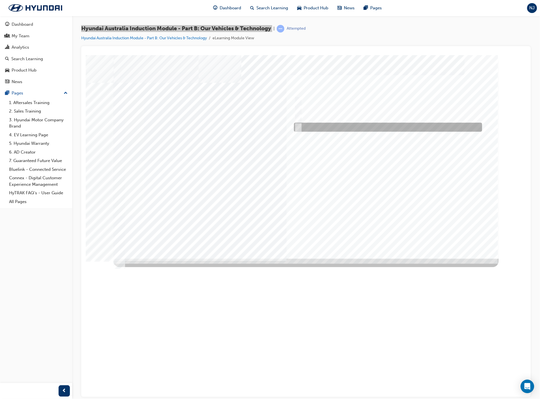
click at [321, 128] on div at bounding box center [386, 127] width 188 height 9
checkbox input "true"
click at [397, 176] on div at bounding box center [305, 157] width 385 height 204
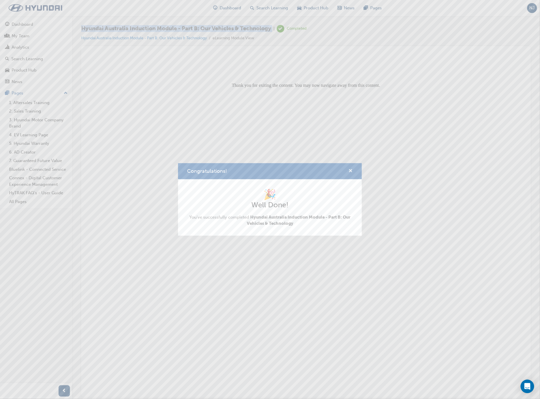
click at [350, 169] on span "cross-icon" at bounding box center [350, 171] width 4 height 5
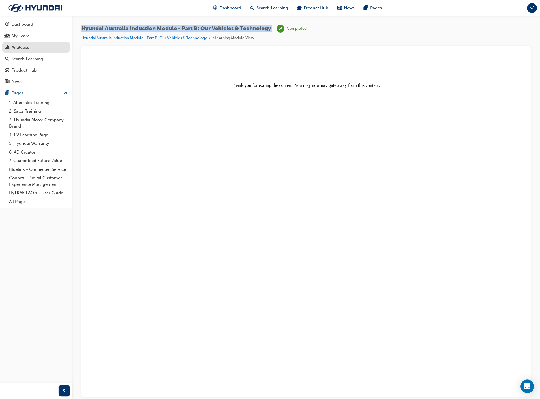
click at [32, 50] on div "Analytics" at bounding box center [36, 47] width 62 height 7
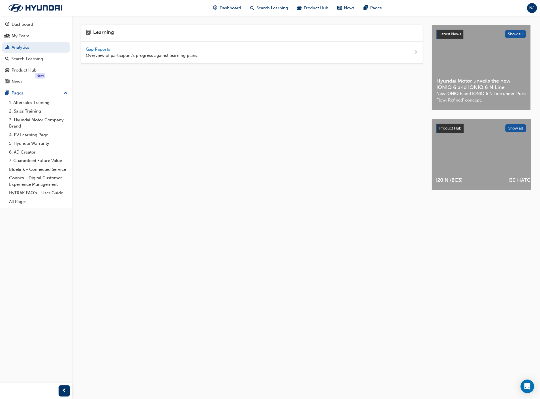
click at [103, 50] on span "Gap Reports" at bounding box center [98, 49] width 25 height 5
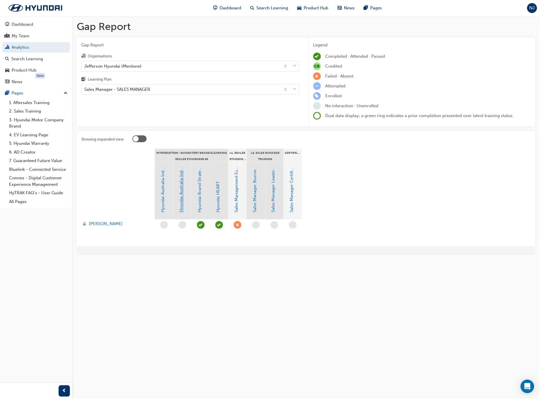
click at [180, 191] on link "Hyundai Australia Induction Module - Part B: Our Vehicles & Technology" at bounding box center [181, 141] width 5 height 141
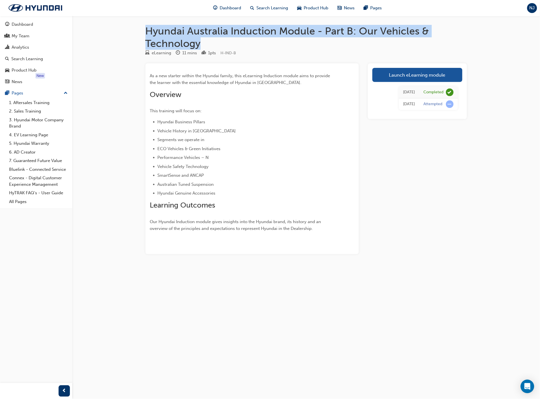
drag, startPoint x: 202, startPoint y: 44, endPoint x: 148, endPoint y: 30, distance: 56.5
click at [148, 30] on h1 "Hyundai Australia Induction Module - Part B: Our Vehicles & Technology" at bounding box center [305, 37] width 321 height 25
copy h1 "Hyundai Australia Induction Module - Part B: Our Vehicles & Technology"
click at [33, 49] on div "Analytics" at bounding box center [36, 47] width 62 height 7
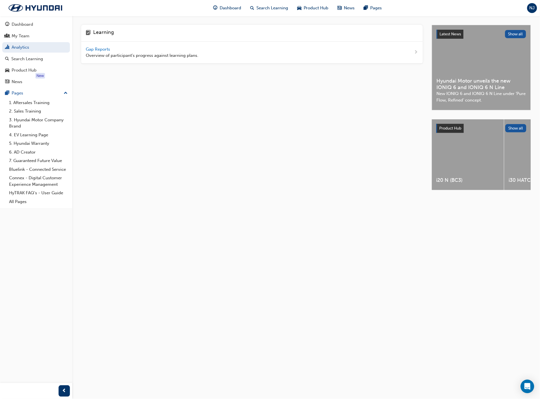
click at [94, 49] on span "Gap Reports" at bounding box center [98, 49] width 25 height 5
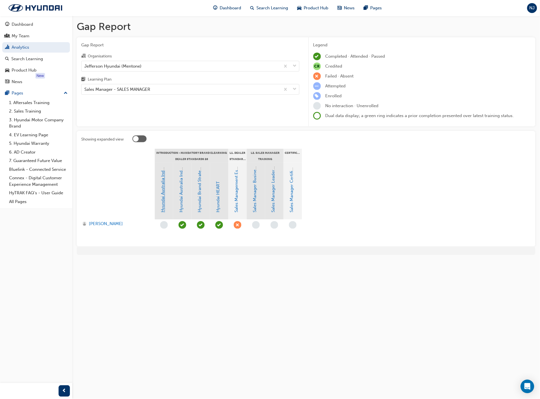
click at [164, 196] on link "Hyundai Australia Induction Module - Part A: Welcome to Hyundai" at bounding box center [162, 147] width 5 height 129
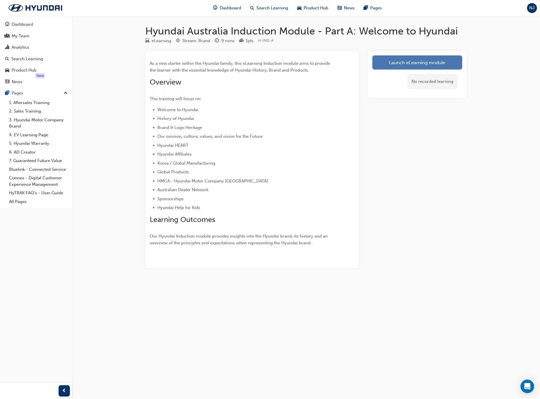
click at [403, 62] on link "Launch eLearning module" at bounding box center [417, 62] width 90 height 14
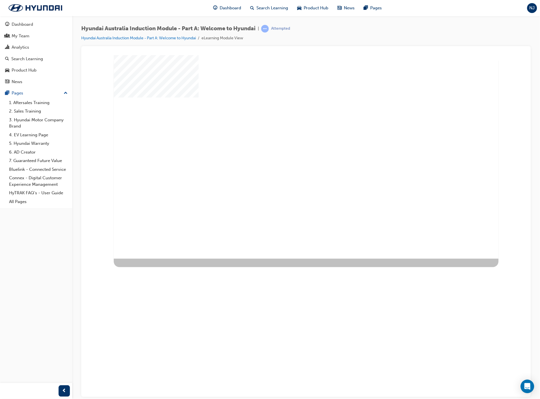
click at [289, 140] on div "play" at bounding box center [289, 140] width 0 height 0
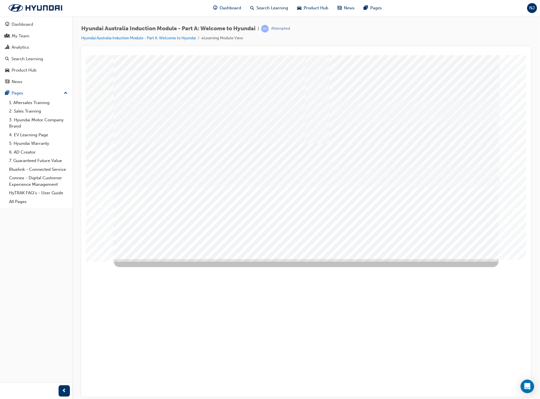
drag, startPoint x: 135, startPoint y: 200, endPoint x: 136, endPoint y: 206, distance: 6.2
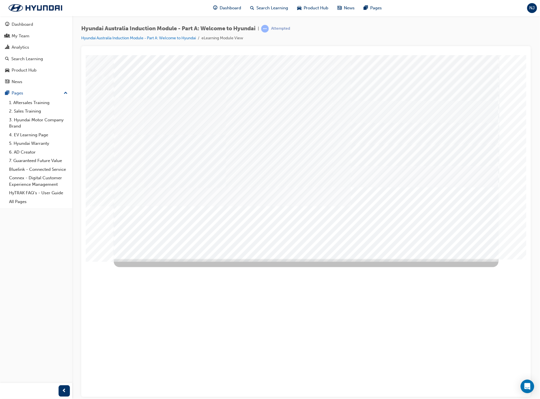
click at [207, 340] on div "Image" at bounding box center [166, 361] width 106 height 42
click at [219, 383] on div "Image" at bounding box center [166, 404] width 106 height 42
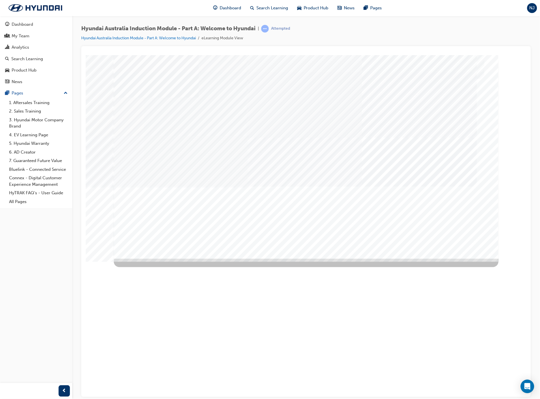
drag, startPoint x: 385, startPoint y: 190, endPoint x: 381, endPoint y: 194, distance: 6.1
click at [153, 271] on div "Next Trigger this button to go to the next slide" at bounding box center [133, 277] width 40 height 13
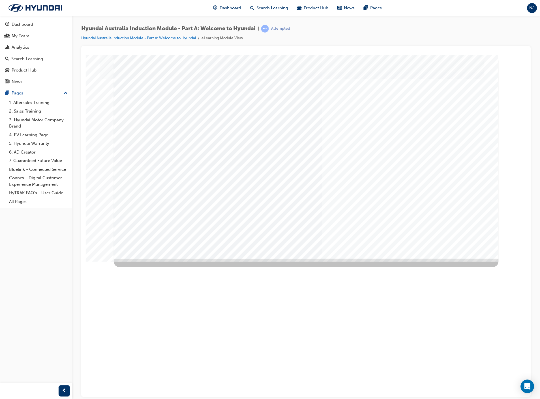
drag, startPoint x: 450, startPoint y: 138, endPoint x: 451, endPoint y: 142, distance: 3.5
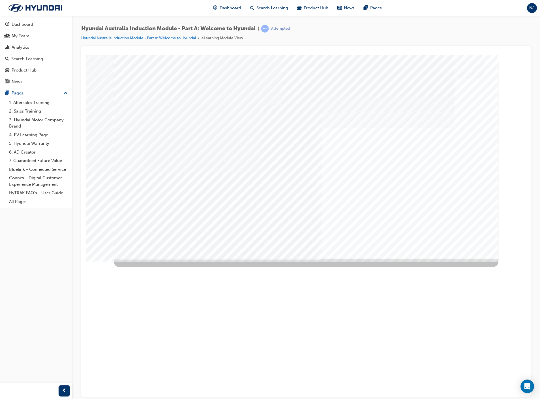
click at [380, 57] on div "HMCA" at bounding box center [306, 57] width 436 height 0
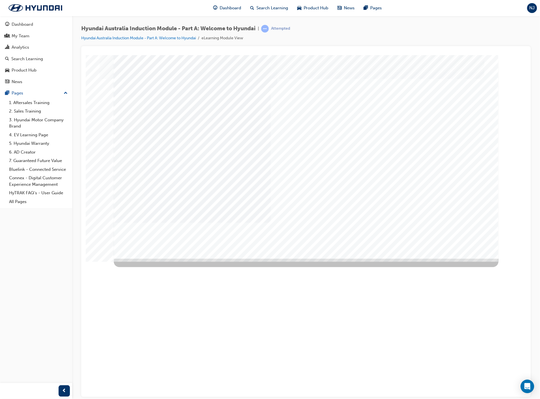
drag, startPoint x: 364, startPoint y: 92, endPoint x: 402, endPoint y: 107, distance: 41.3
drag, startPoint x: 411, startPoint y: 136, endPoint x: 430, endPoint y: 175, distance: 42.9
drag, startPoint x: 431, startPoint y: 175, endPoint x: 441, endPoint y: 165, distance: 14.6
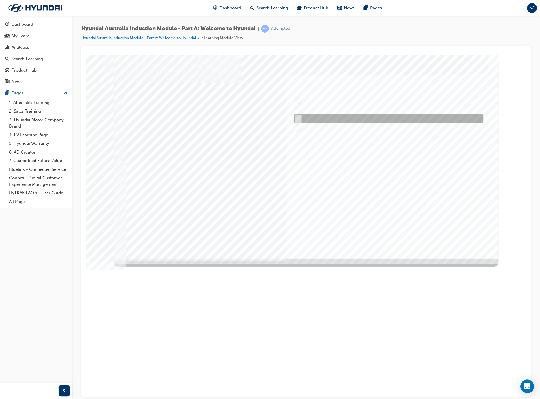
click at [310, 118] on div at bounding box center [386, 118] width 189 height 9
radio input "true"
click at [383, 240] on div at bounding box center [305, 157] width 385 height 204
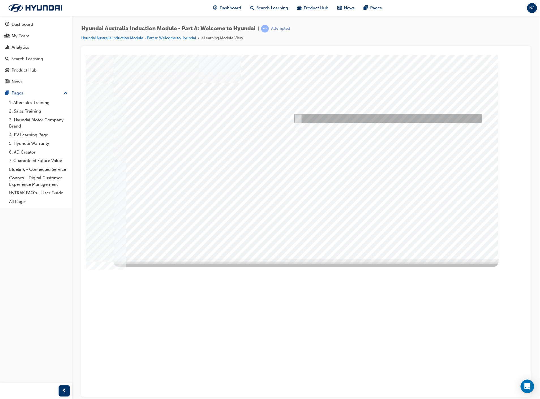
click at [337, 118] on div at bounding box center [386, 118] width 188 height 9
radio input "true"
click at [402, 188] on div at bounding box center [305, 157] width 385 height 204
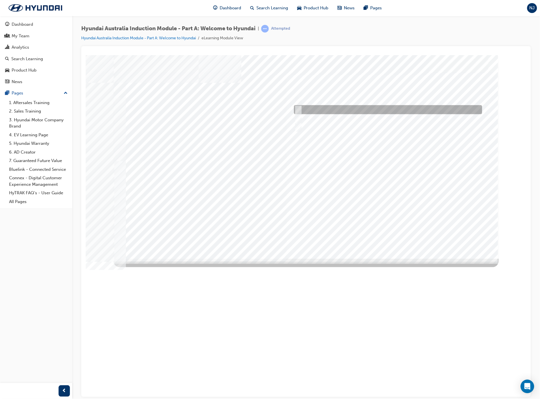
click at [341, 112] on div at bounding box center [386, 109] width 188 height 9
checkbox input "true"
click at [380, 160] on div at bounding box center [305, 157] width 385 height 204
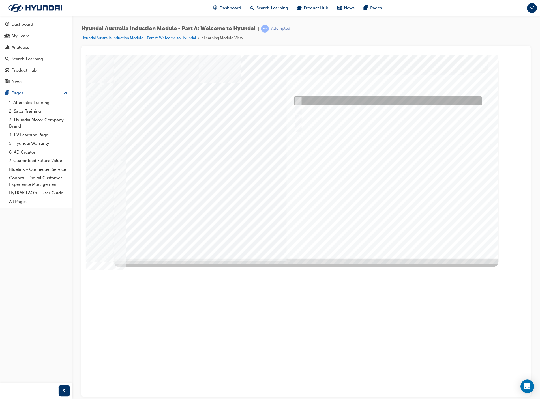
click at [329, 102] on div at bounding box center [386, 100] width 188 height 9
checkbox input "true"
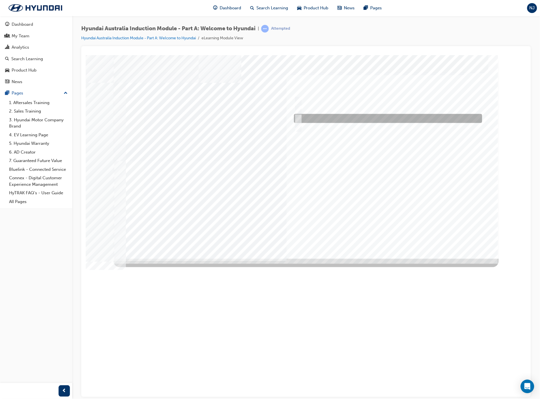
click at [327, 120] on div at bounding box center [386, 118] width 188 height 9
checkbox input "true"
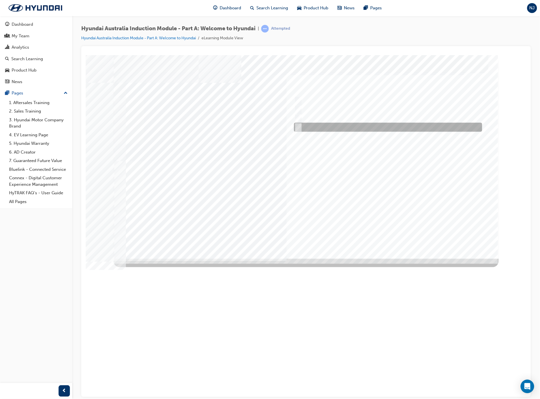
click at [339, 127] on div at bounding box center [386, 127] width 188 height 9
checkbox input "true"
click at [400, 174] on div at bounding box center [305, 157] width 385 height 204
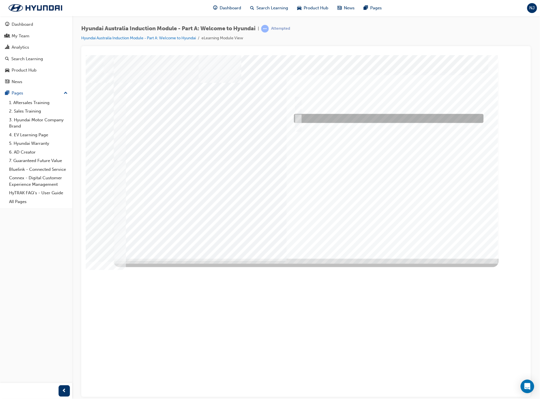
click at [307, 119] on div at bounding box center [386, 118] width 189 height 9
radio input "true"
click at [387, 183] on div at bounding box center [305, 157] width 385 height 204
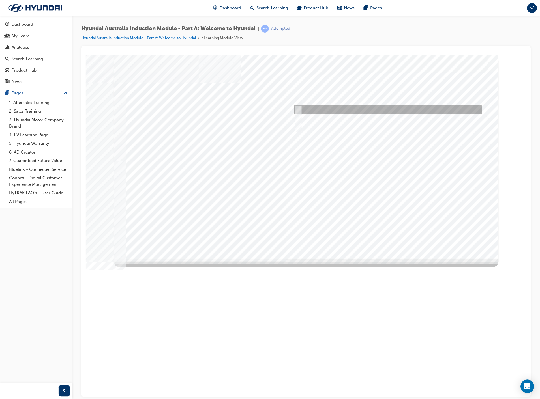
click at [326, 110] on div at bounding box center [386, 109] width 188 height 9
radio input "true"
click at [412, 188] on div at bounding box center [305, 157] width 385 height 204
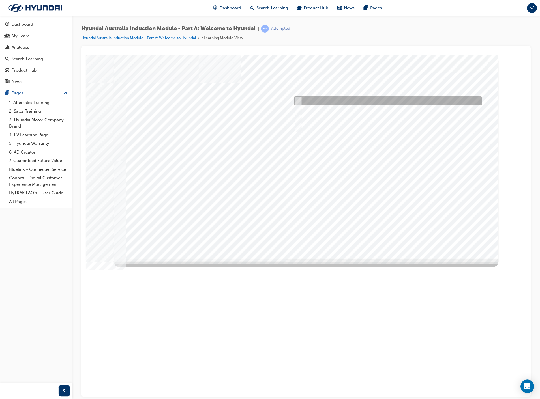
click at [328, 101] on div at bounding box center [386, 100] width 188 height 9
checkbox input "true"
click at [414, 164] on div at bounding box center [305, 157] width 385 height 204
click at [322, 102] on div at bounding box center [386, 100] width 188 height 9
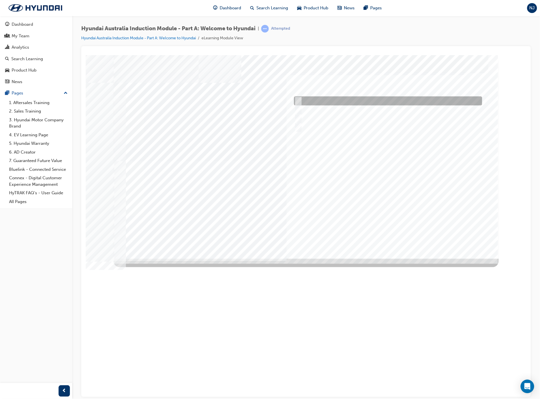
checkbox input "true"
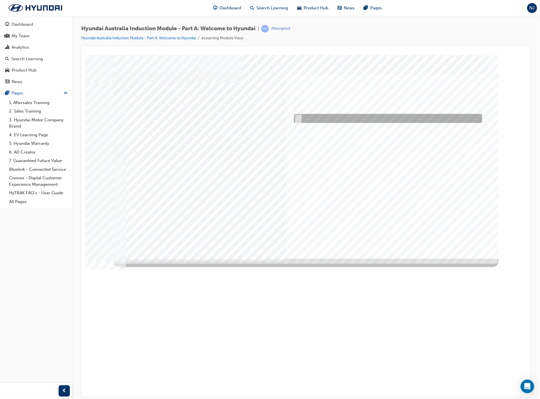
click at [325, 121] on div at bounding box center [386, 118] width 188 height 9
checkbox input "true"
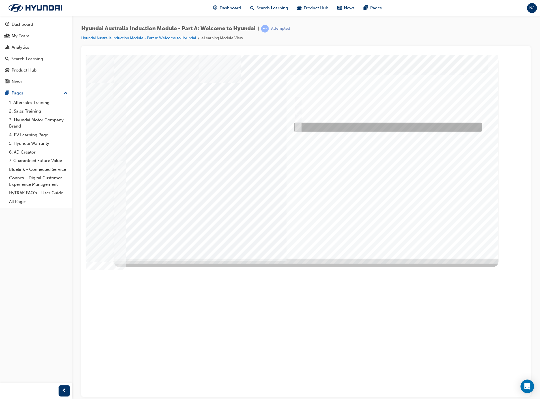
click at [325, 126] on div at bounding box center [386, 127] width 188 height 9
checkbox input "true"
click at [449, 185] on div at bounding box center [305, 157] width 385 height 204
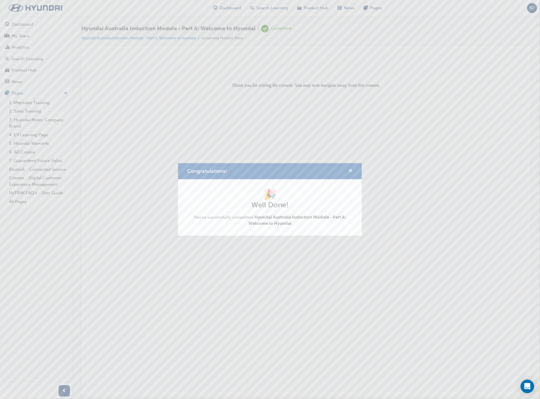
click at [350, 171] on span "cross-icon" at bounding box center [350, 171] width 4 height 5
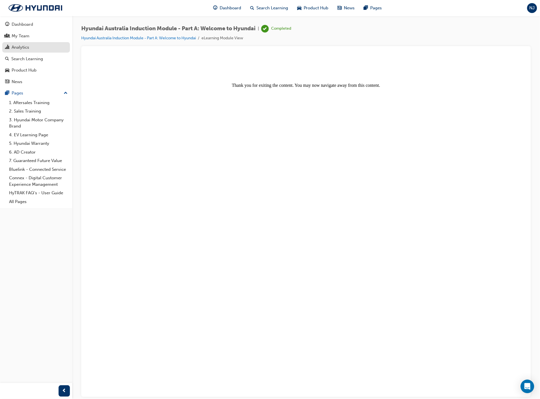
click at [29, 49] on div "Analytics" at bounding box center [36, 47] width 62 height 7
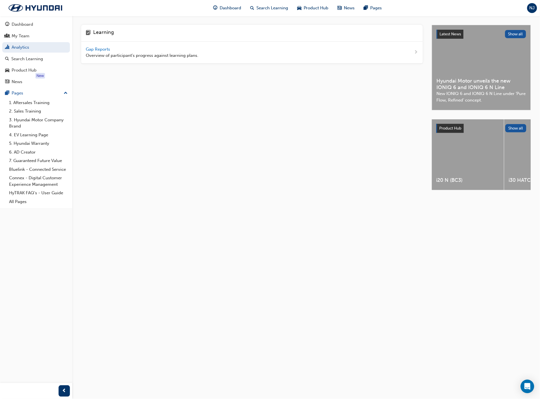
click at [96, 48] on span "Gap Reports" at bounding box center [98, 49] width 25 height 5
